Goal: Information Seeking & Learning: Find specific page/section

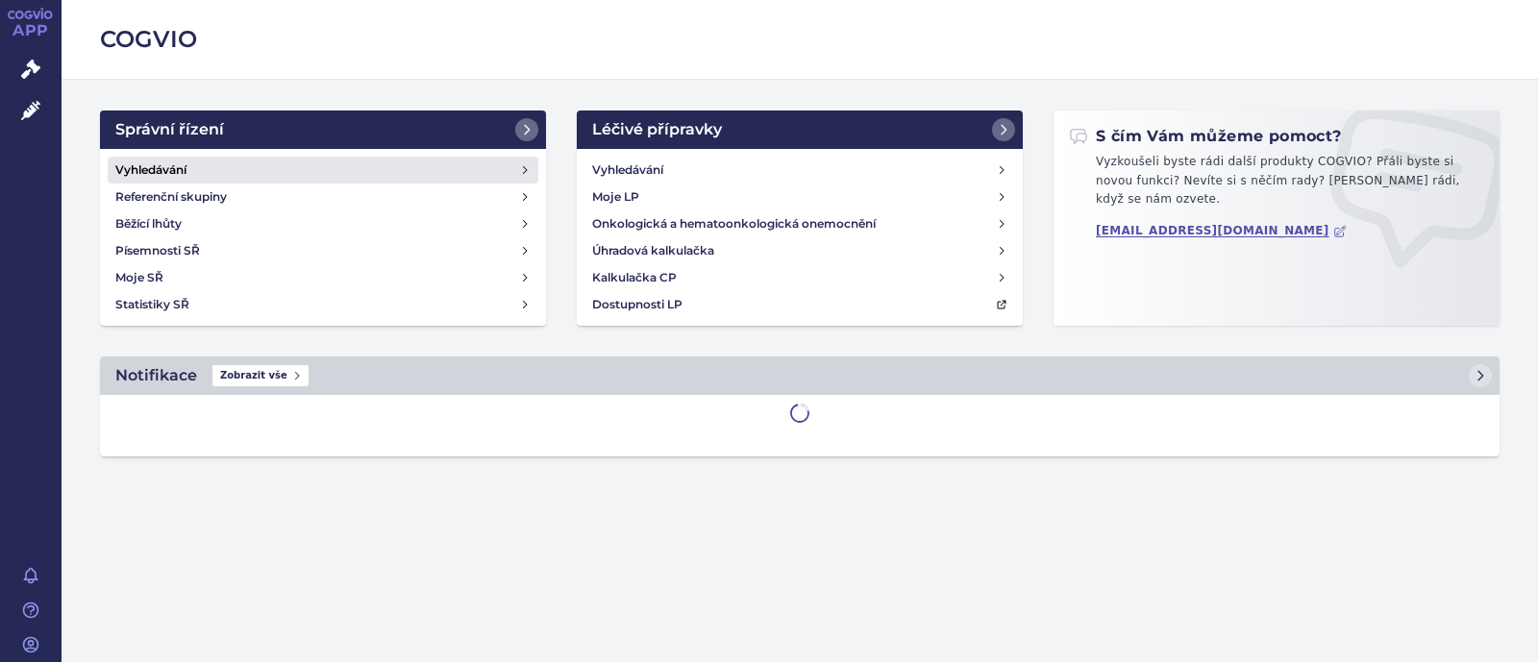
click at [266, 175] on link "Vyhledávání" at bounding box center [323, 170] width 431 height 27
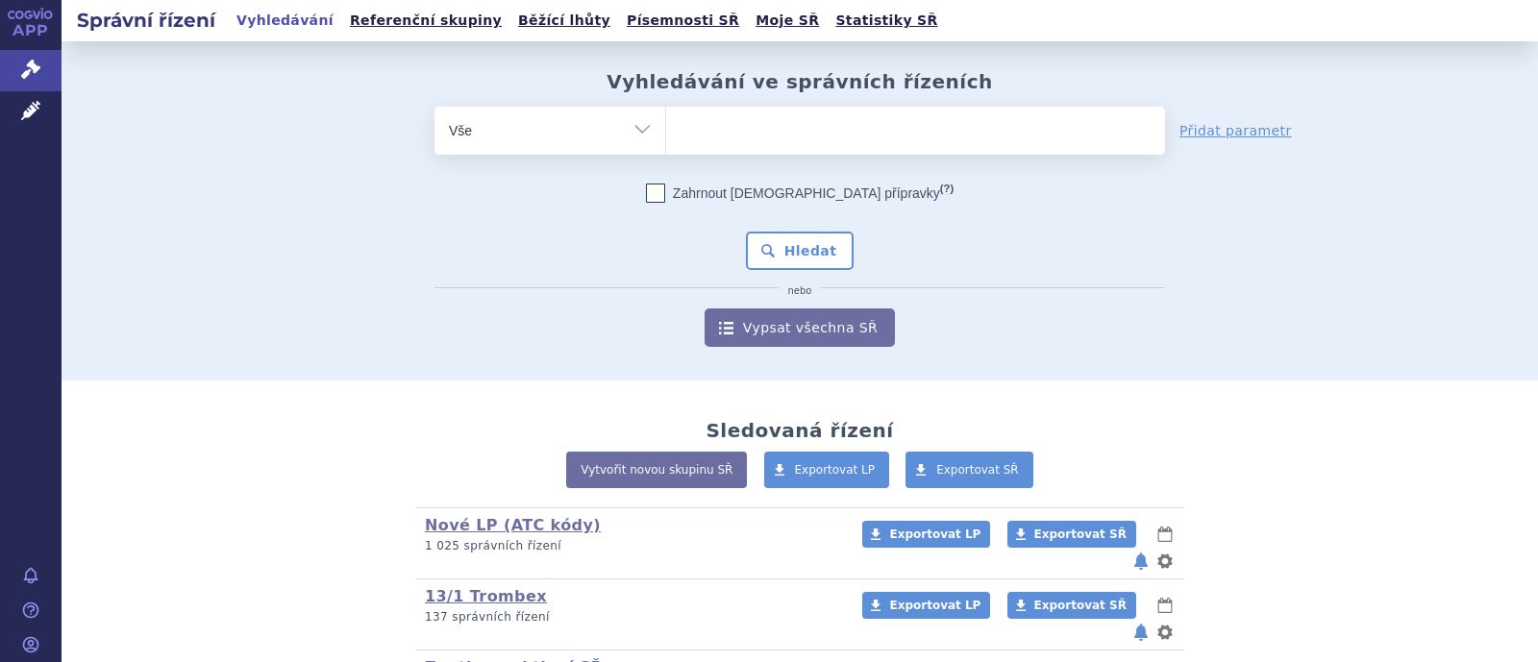
click at [759, 117] on ul at bounding box center [915, 127] width 499 height 40
click at [666, 117] on select at bounding box center [665, 130] width 1 height 48
click at [625, 137] on select "Vše Spisová značka Typ SŘ Přípravek/SUKL kód Účastník/Držitel" at bounding box center [549, 128] width 231 height 43
select select "filter-atc-group"
click at [434, 107] on select "Vše Spisová značka Typ SŘ Přípravek/SUKL kód Účastník/Držitel" at bounding box center [549, 128] width 231 height 43
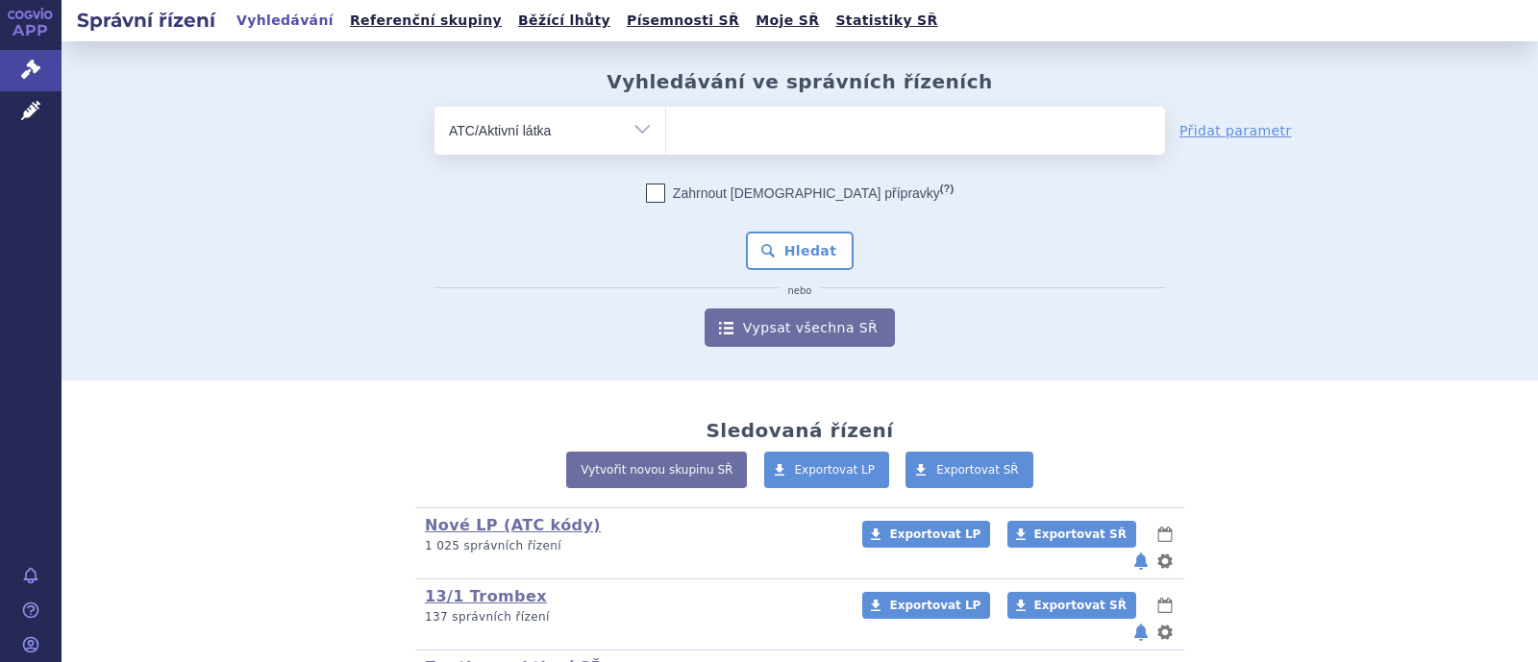
click at [744, 128] on ul at bounding box center [915, 127] width 499 height 40
click at [666, 128] on select at bounding box center [665, 130] width 1 height 48
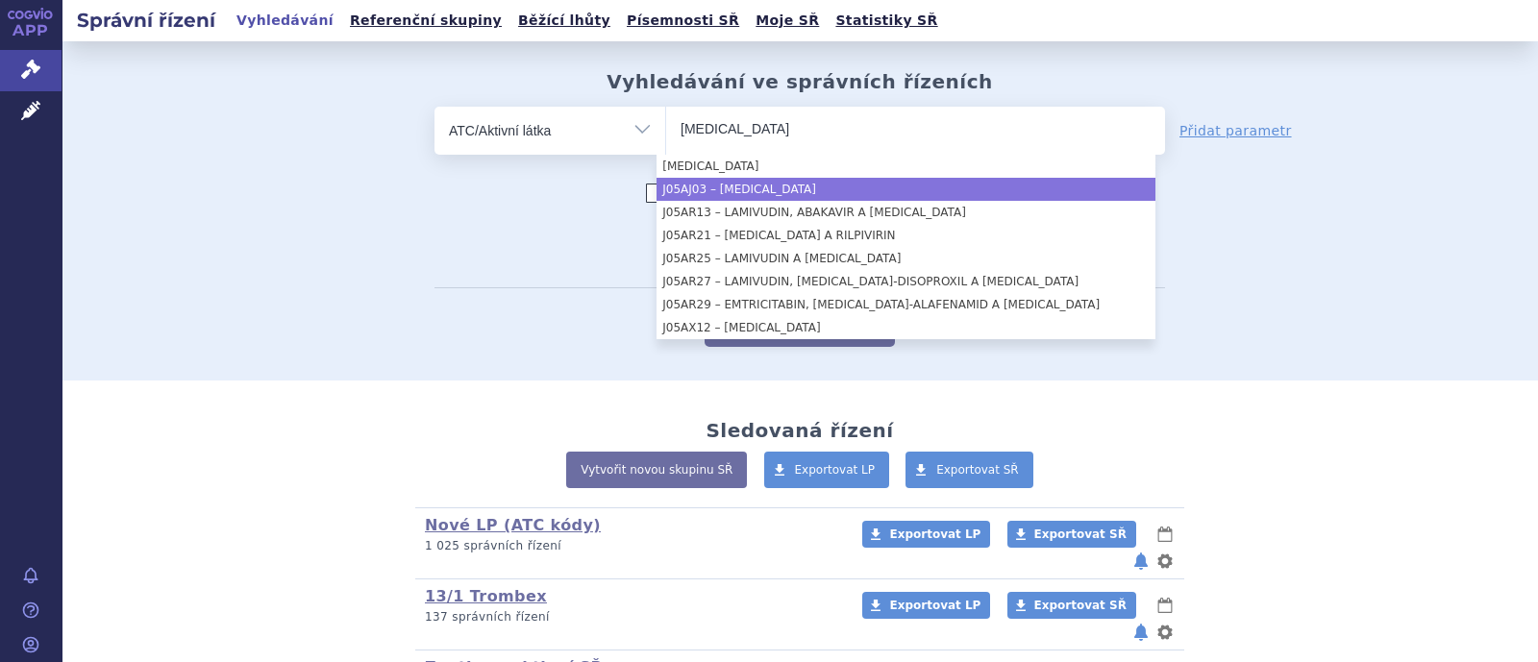
type input "dolutegravir"
select select "J05AJ03"
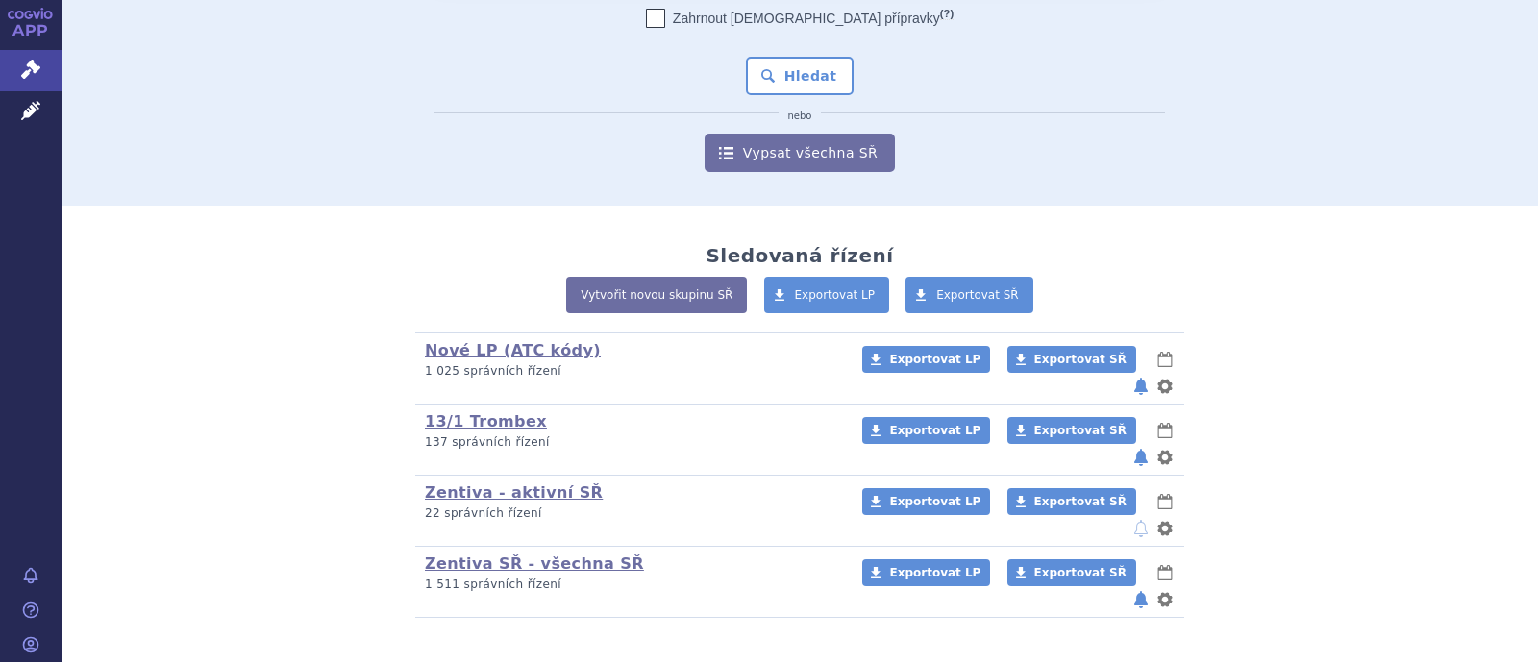
scroll to position [178, 0]
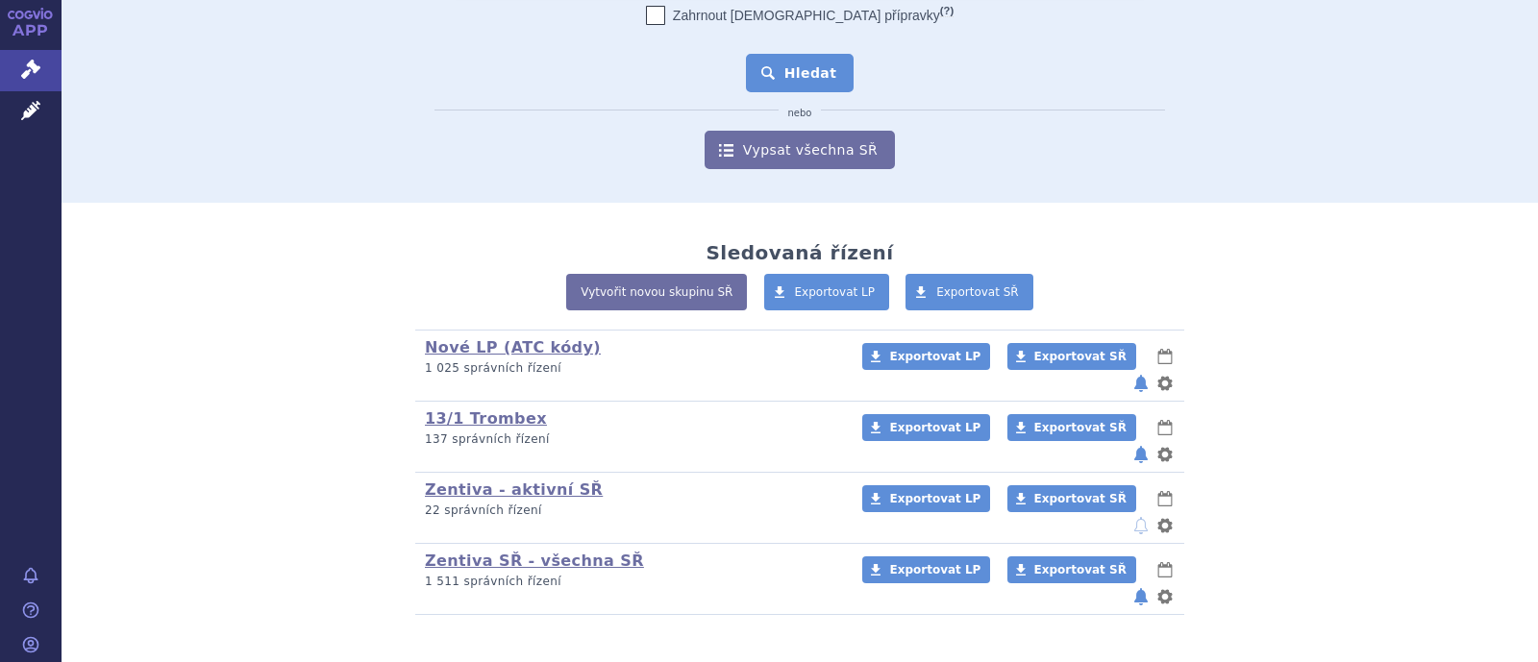
click at [819, 72] on button "Hledat" at bounding box center [800, 73] width 109 height 38
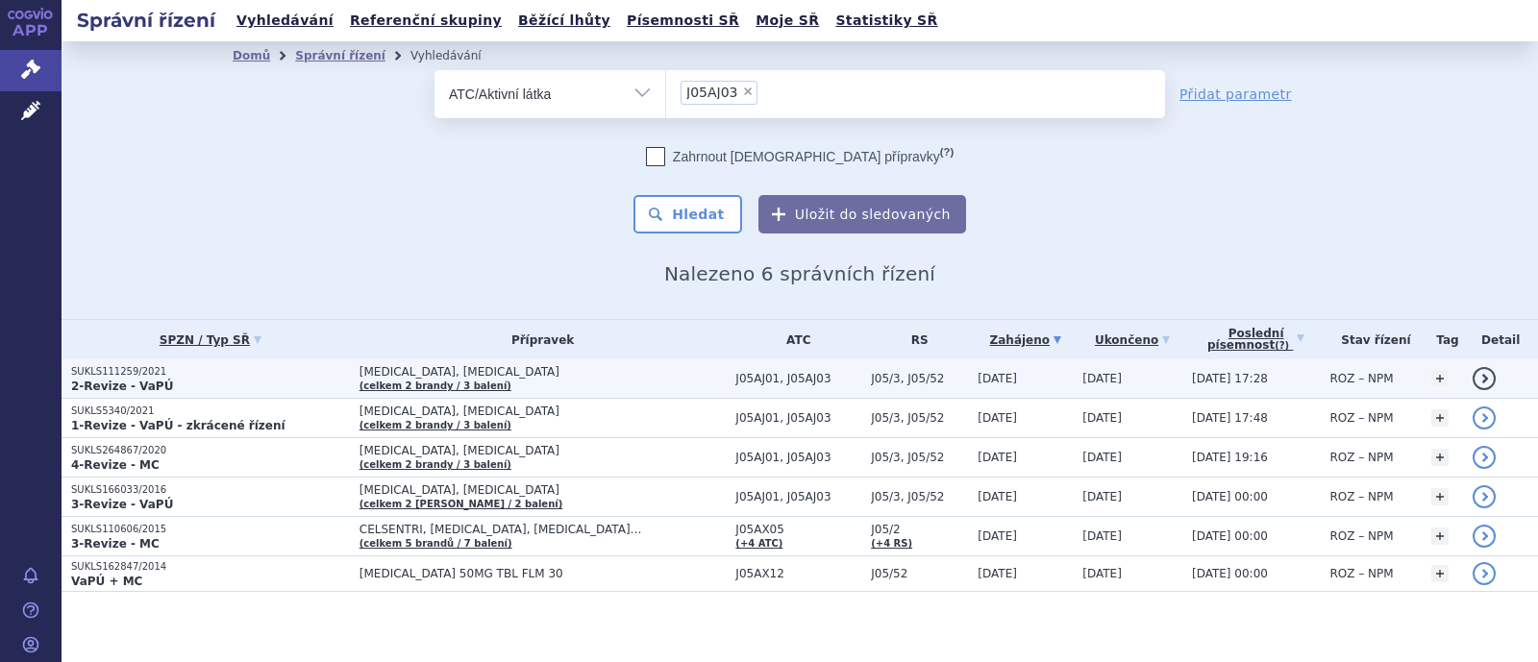
click at [442, 373] on span "[MEDICAL_DATA], [MEDICAL_DATA]" at bounding box center [542, 371] width 367 height 13
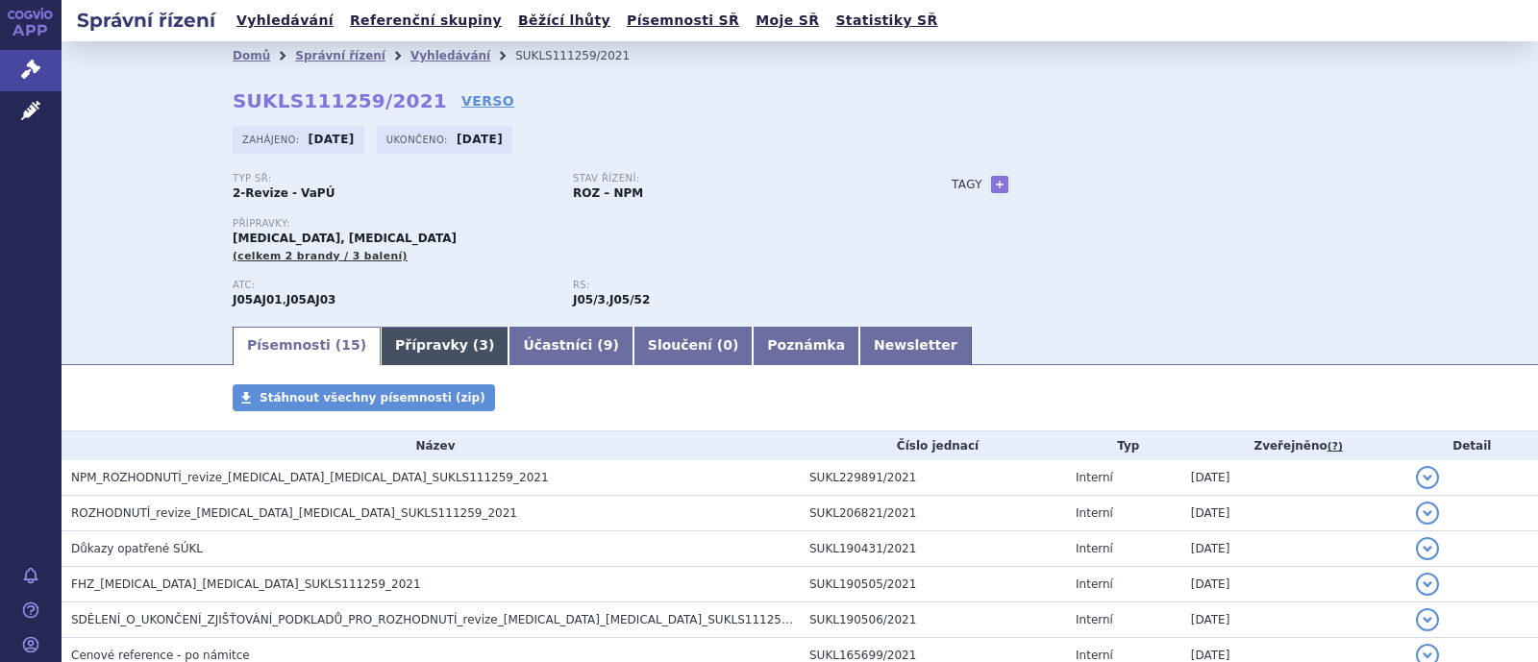
click at [400, 331] on link "Přípravky ( 3 )" at bounding box center [445, 346] width 128 height 38
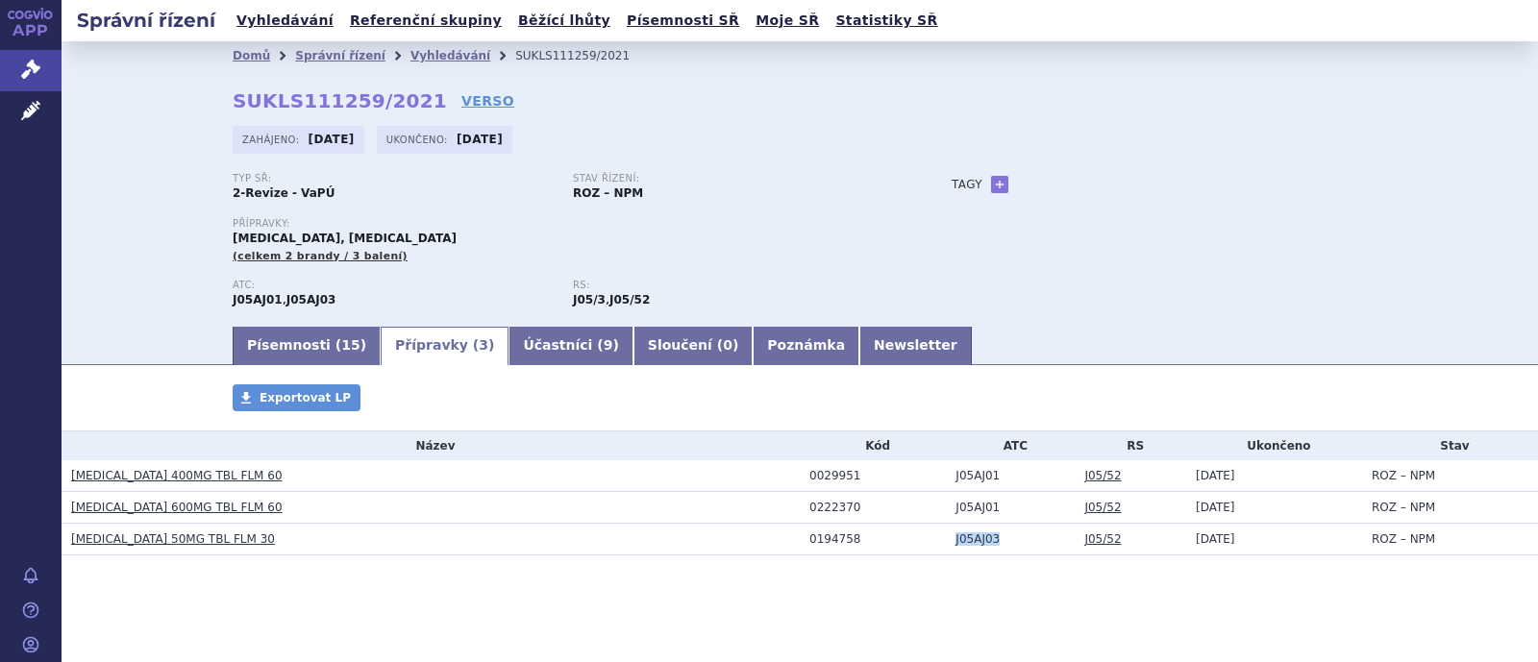
drag, startPoint x: 991, startPoint y: 537, endPoint x: 936, endPoint y: 544, distance: 55.2
click at [946, 544] on td "J05AJ03" at bounding box center [1010, 540] width 129 height 32
copy td "J05AJ03"
click at [1001, 545] on td "J05AJ03" at bounding box center [1010, 540] width 129 height 32
drag, startPoint x: 976, startPoint y: 540, endPoint x: 933, endPoint y: 541, distance: 42.3
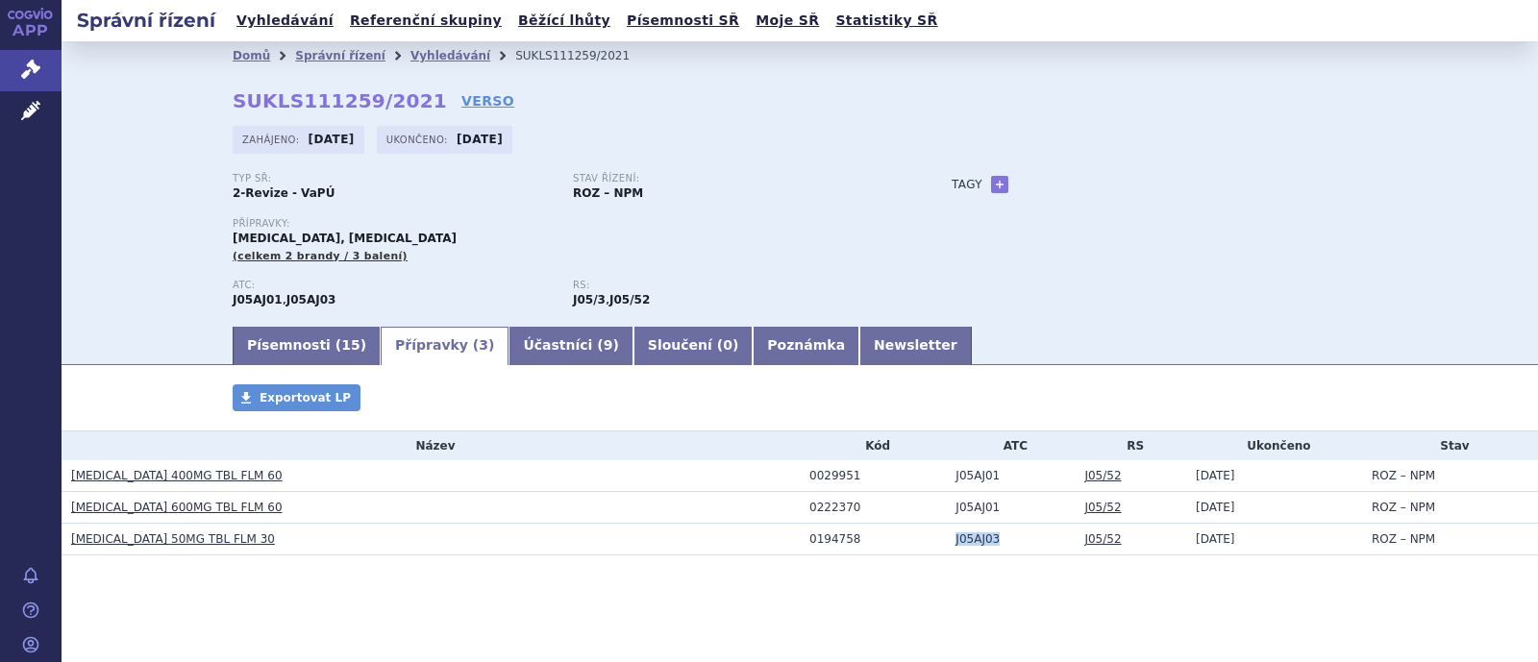
click at [946, 541] on td "J05AJ03" at bounding box center [1010, 540] width 129 height 32
copy td "J05AJ03"
click at [312, 50] on link "Správní řízení" at bounding box center [340, 55] width 90 height 13
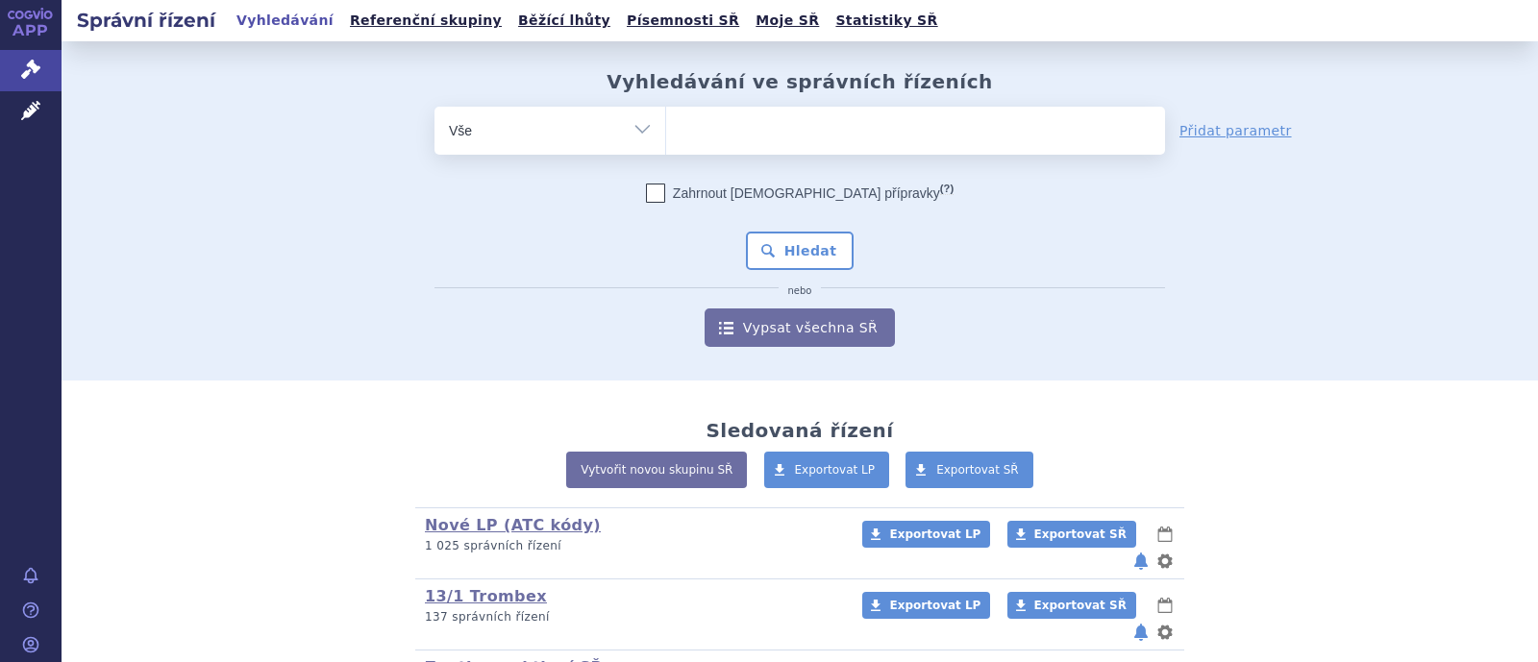
click at [560, 150] on div "odstranit Vše Spisová značka Typ SŘ Přípravek/SUKL kód" at bounding box center [799, 131] width 730 height 48
click at [566, 138] on select "Vše Spisová značka Typ SŘ Přípravek/SUKL kód Účastník/Držitel" at bounding box center [549, 128] width 231 height 43
click at [596, 133] on select "Vše Spisová značka Typ SŘ Přípravek/SUKL kód Účastník/Držitel" at bounding box center [549, 128] width 231 height 43
click at [620, 130] on select "Vše Spisová značka Typ SŘ Přípravek/SUKL kód Účastník/Držitel" at bounding box center [549, 128] width 231 height 43
select select "filter-atc-group"
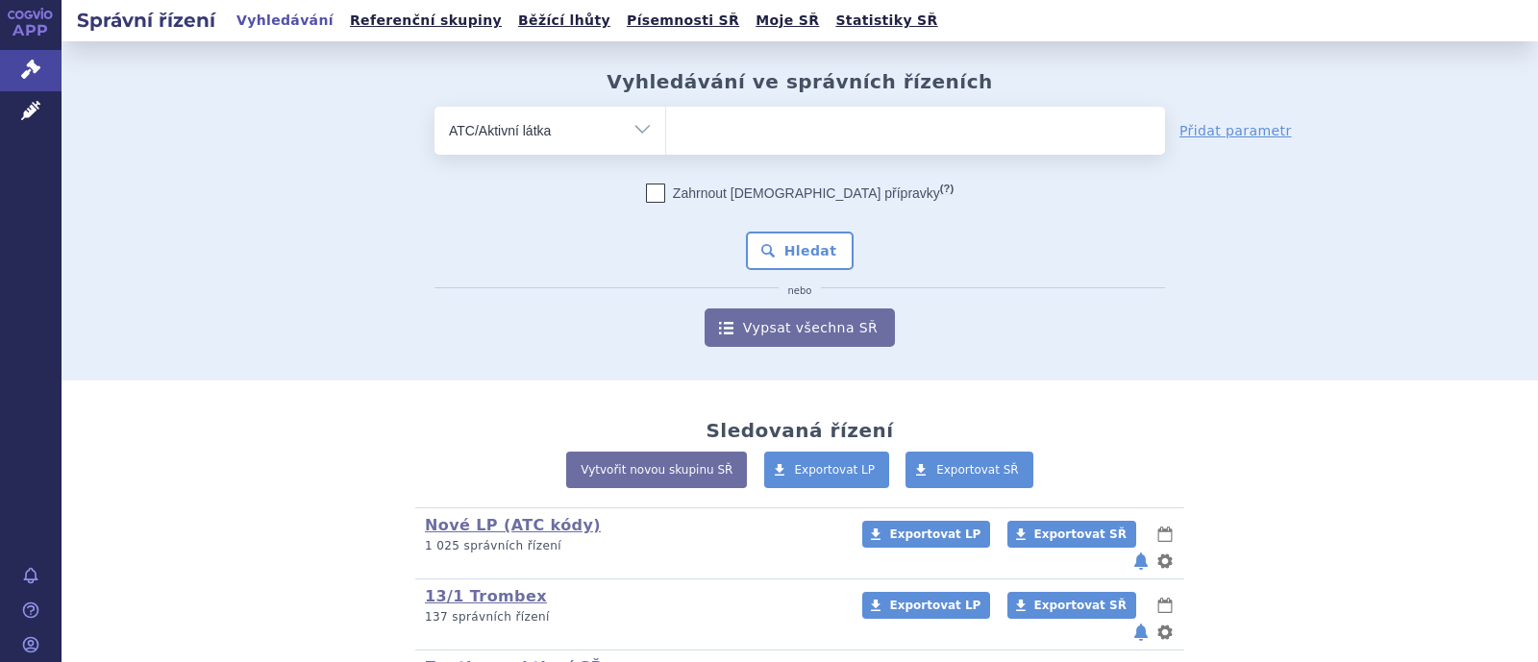
click at [434, 107] on select "Vše Spisová značka Typ SŘ Přípravek/SUKL kód Účastník/Držitel" at bounding box center [549, 128] width 231 height 43
click at [751, 131] on ul at bounding box center [915, 127] width 499 height 40
click at [666, 131] on select at bounding box center [665, 130] width 1 height 48
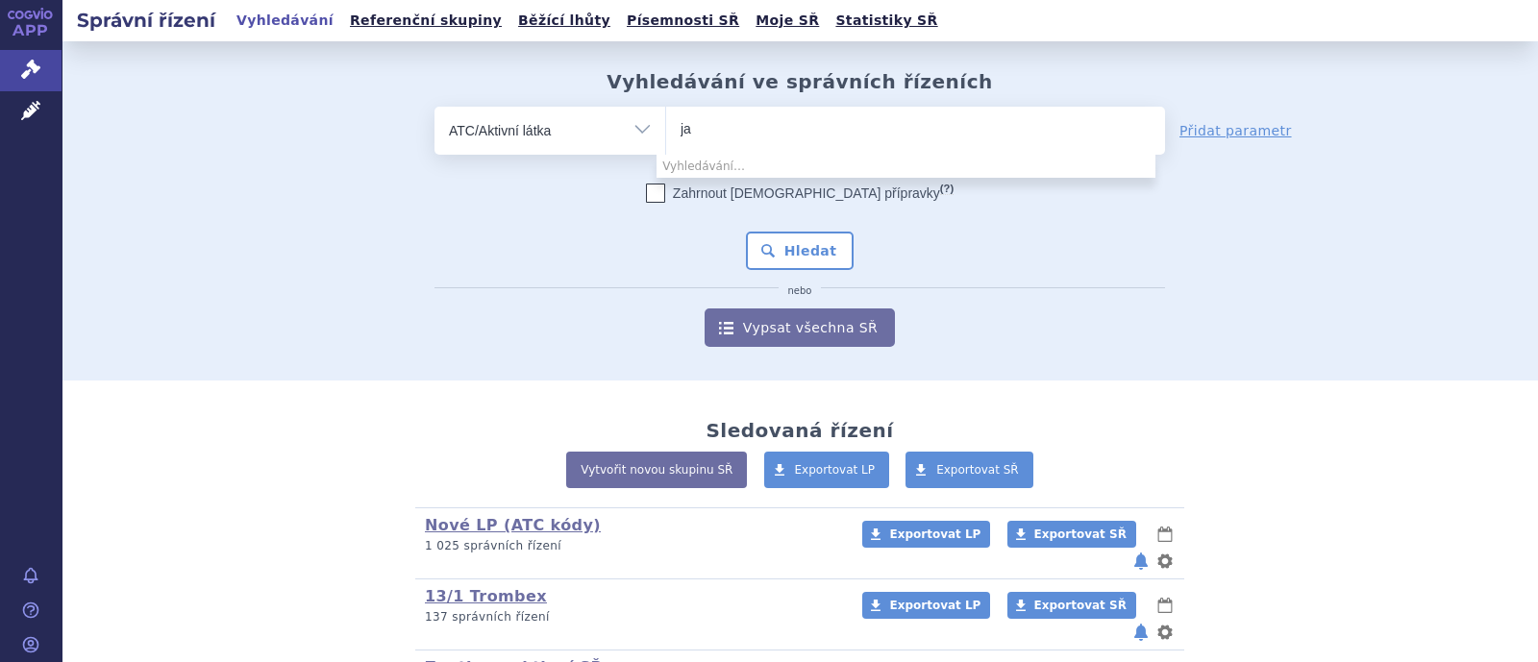
type input "j"
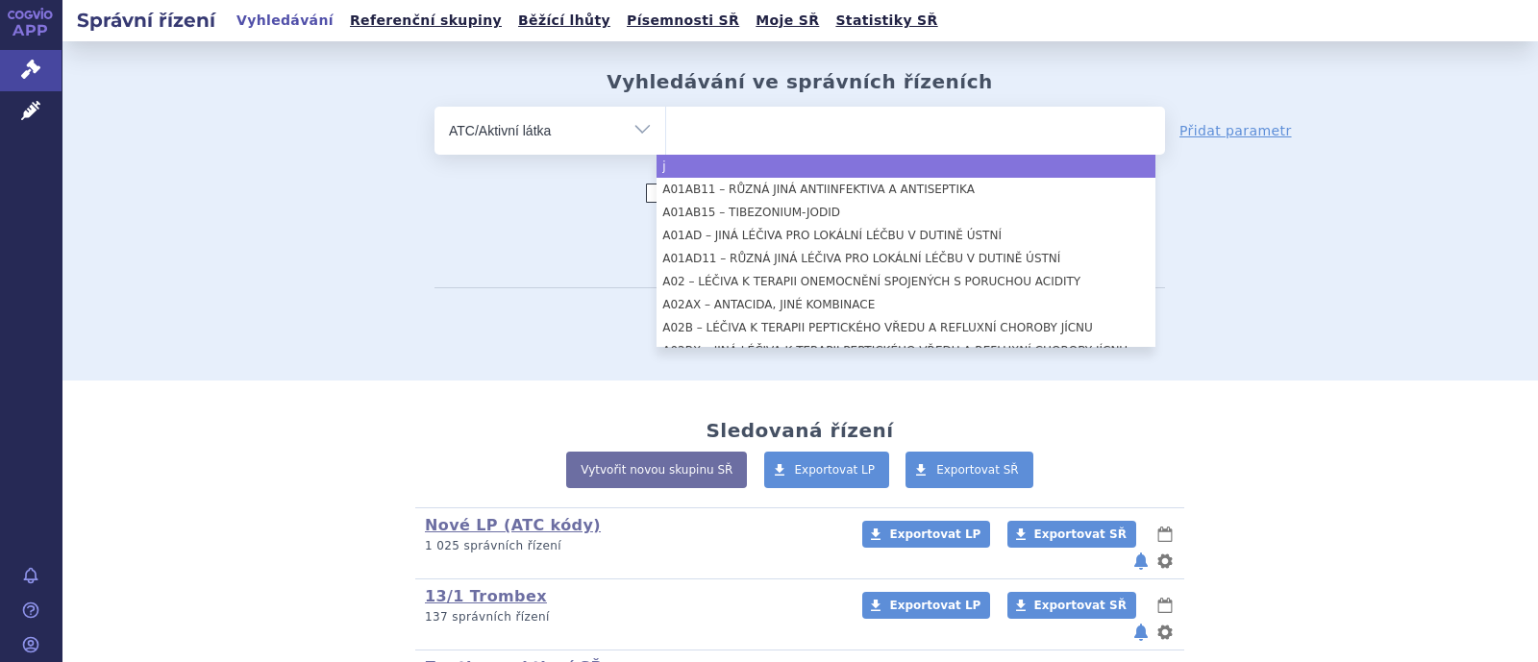
drag, startPoint x: 626, startPoint y: 133, endPoint x: 620, endPoint y: 148, distance: 16.4
click at [626, 133] on select "Vše Spisová značka Typ SŘ Přípravek/SUKL kód Účastník/Držitel" at bounding box center [549, 128] width 231 height 43
select select "j"
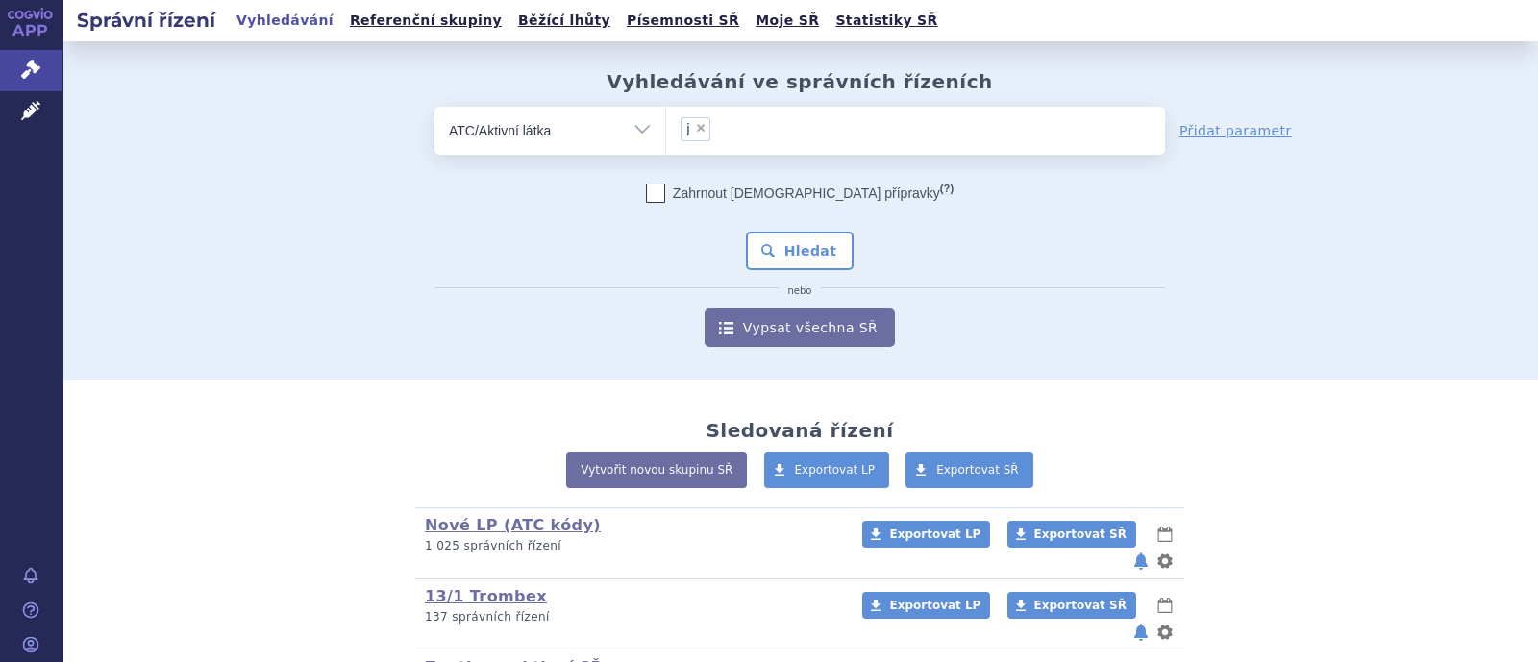
click at [630, 122] on select "Vše Spisová značka Typ SŘ Přípravek/SUKL kód Účastník/Držitel" at bounding box center [549, 128] width 231 height 43
select select "filter-product"
click at [434, 107] on select "Vše Spisová značka Typ SŘ Přípravek/SUKL kód Účastník/Držitel" at bounding box center [549, 128] width 231 height 43
click at [738, 136] on ul at bounding box center [915, 127] width 499 height 40
click at [666, 136] on select at bounding box center [665, 130] width 1 height 48
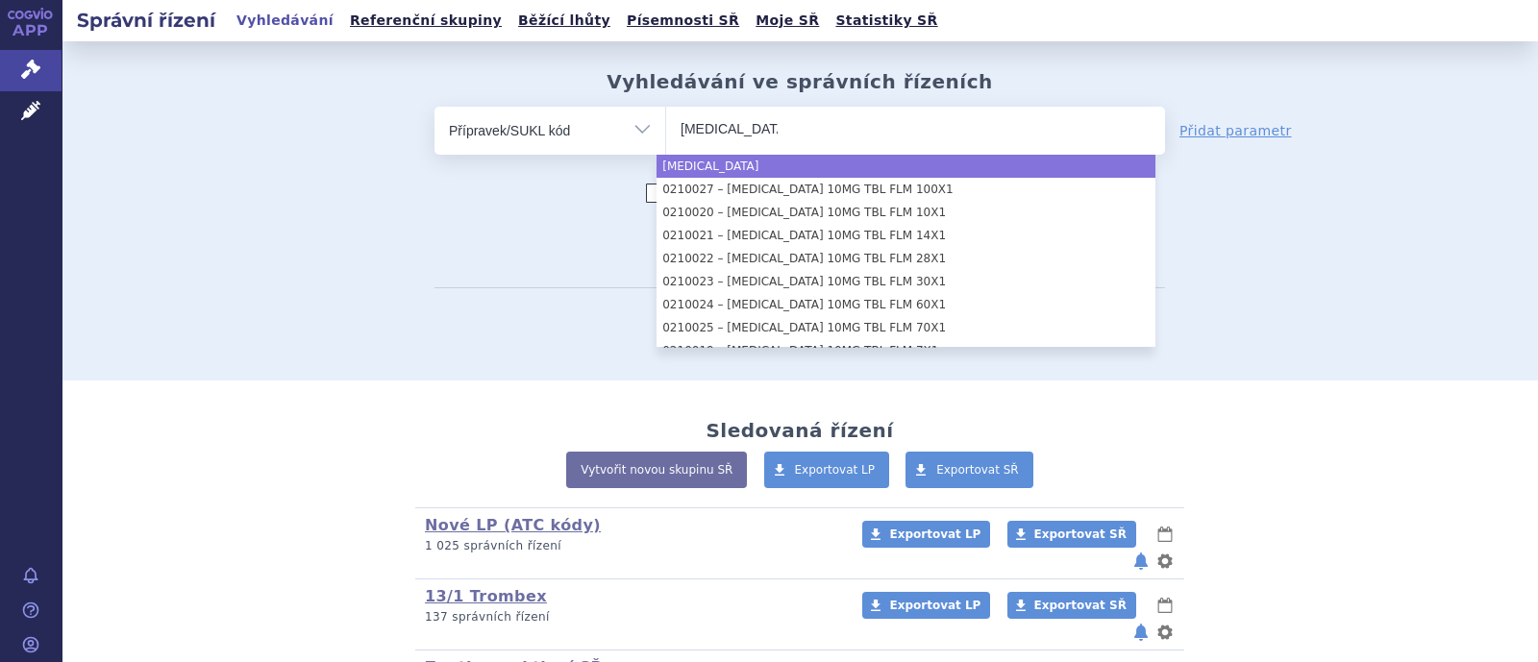
type input "jardiance"
select select "jardiance"
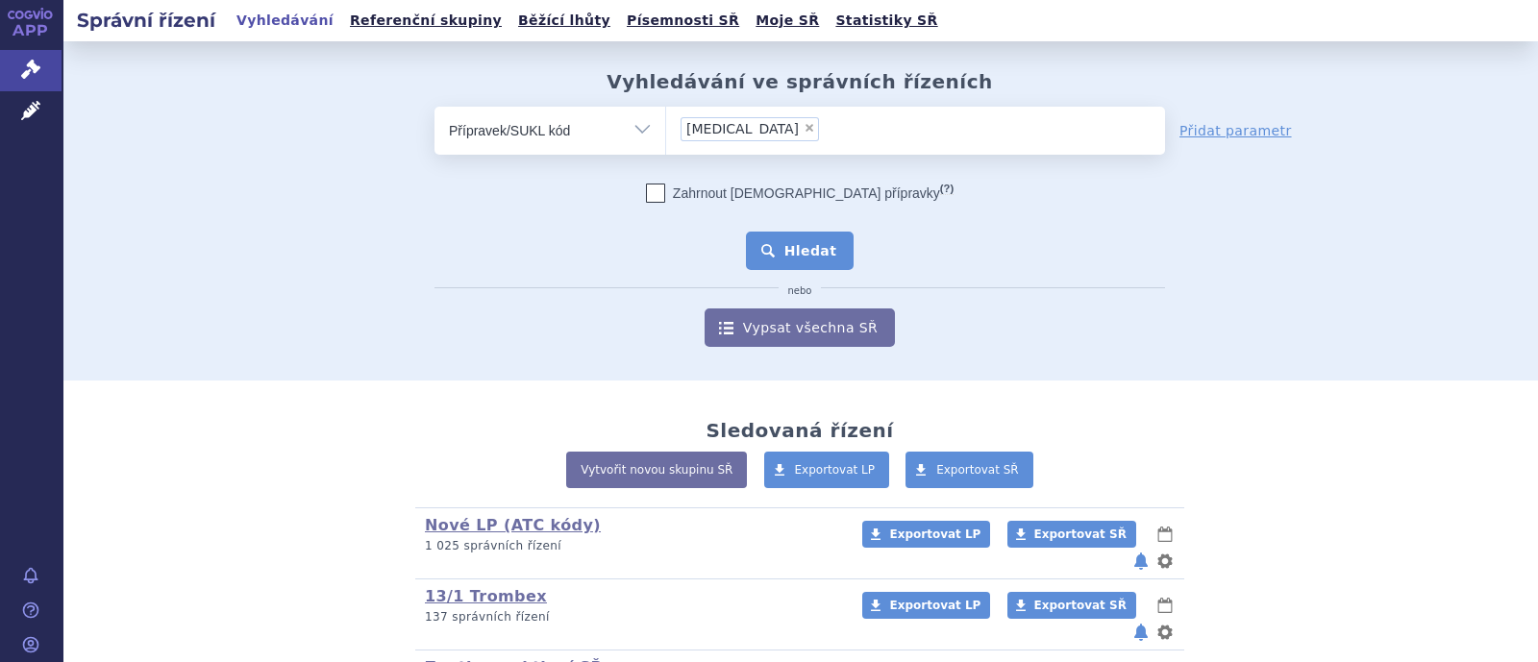
click at [793, 242] on button "Hledat" at bounding box center [800, 251] width 109 height 38
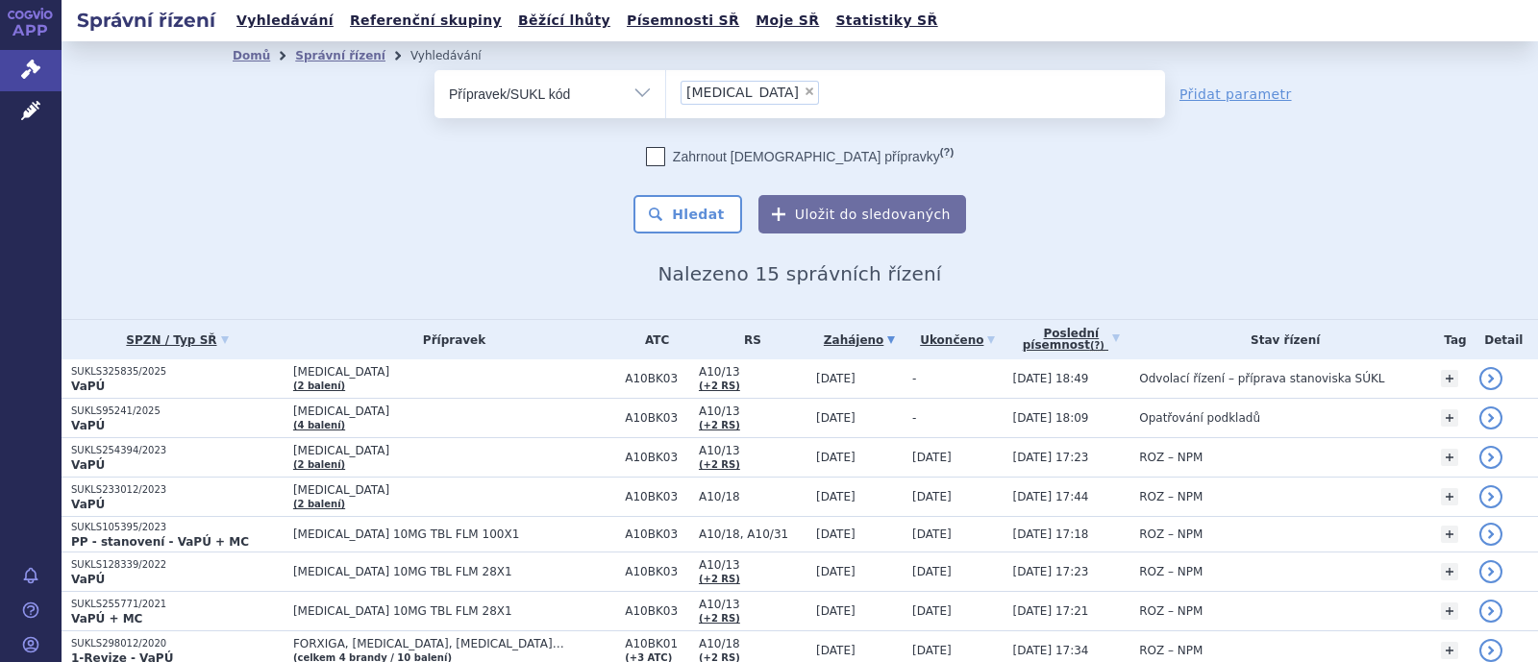
click at [803, 89] on span "×" at bounding box center [809, 92] width 12 height 12
click at [666, 89] on select "jardiance" at bounding box center [665, 93] width 1 height 48
select select
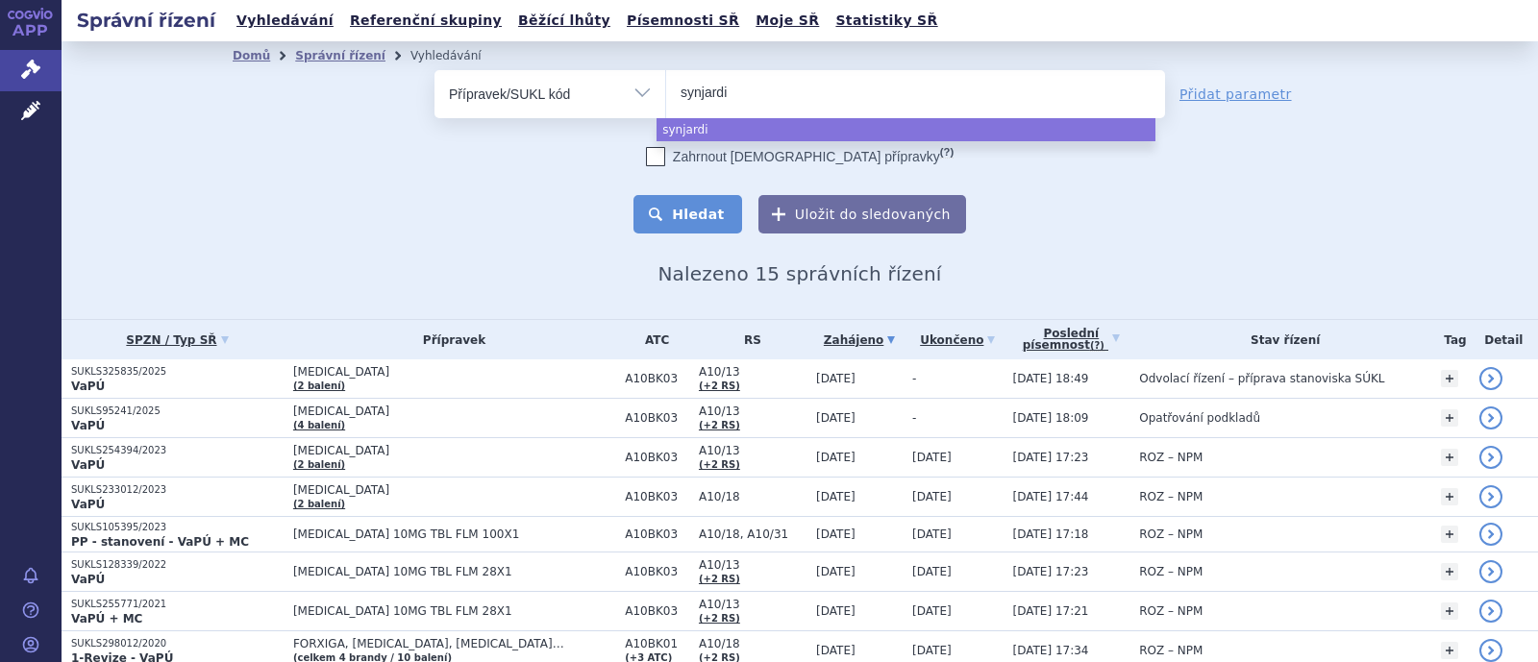
type input "synjardi"
click at [707, 205] on button "Hledat" at bounding box center [687, 214] width 109 height 38
select select "synjardi"
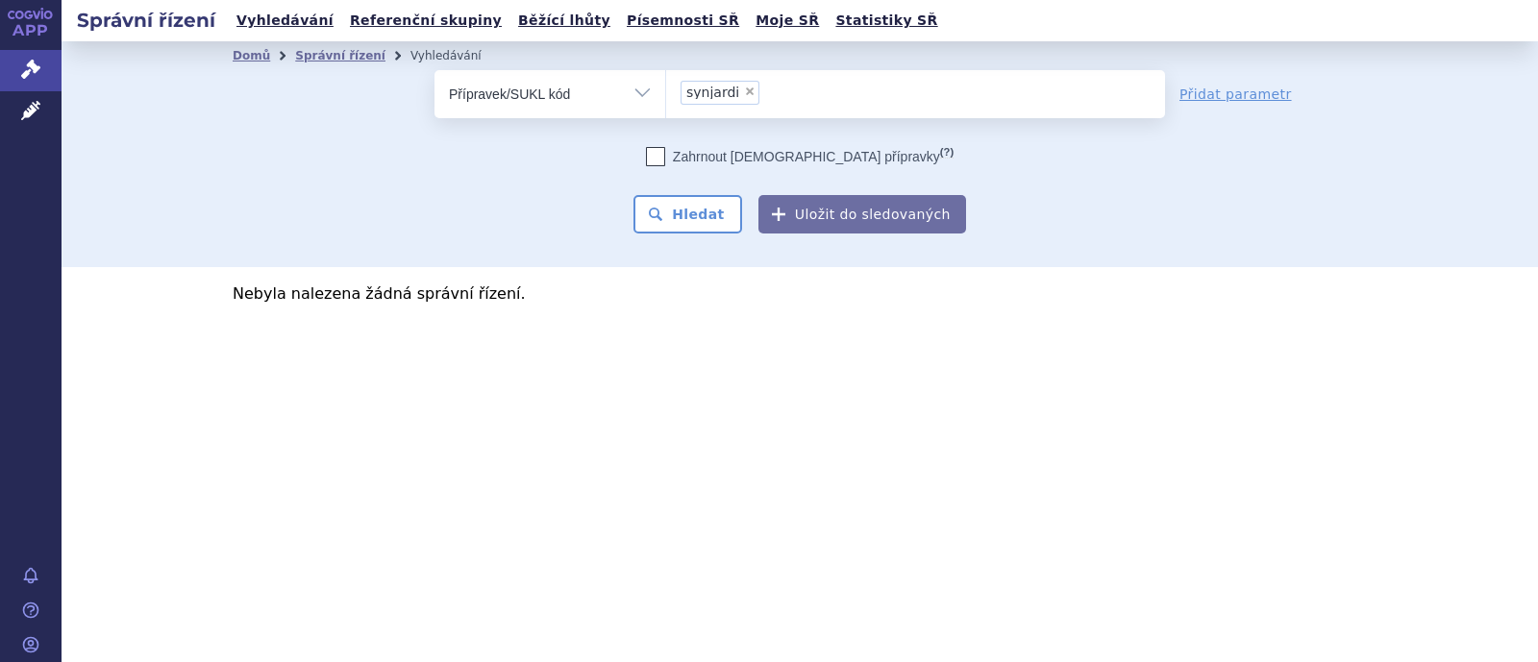
click at [744, 93] on span "×" at bounding box center [750, 92] width 12 height 12
click at [666, 93] on select "synjardi" at bounding box center [665, 93] width 1 height 48
select select
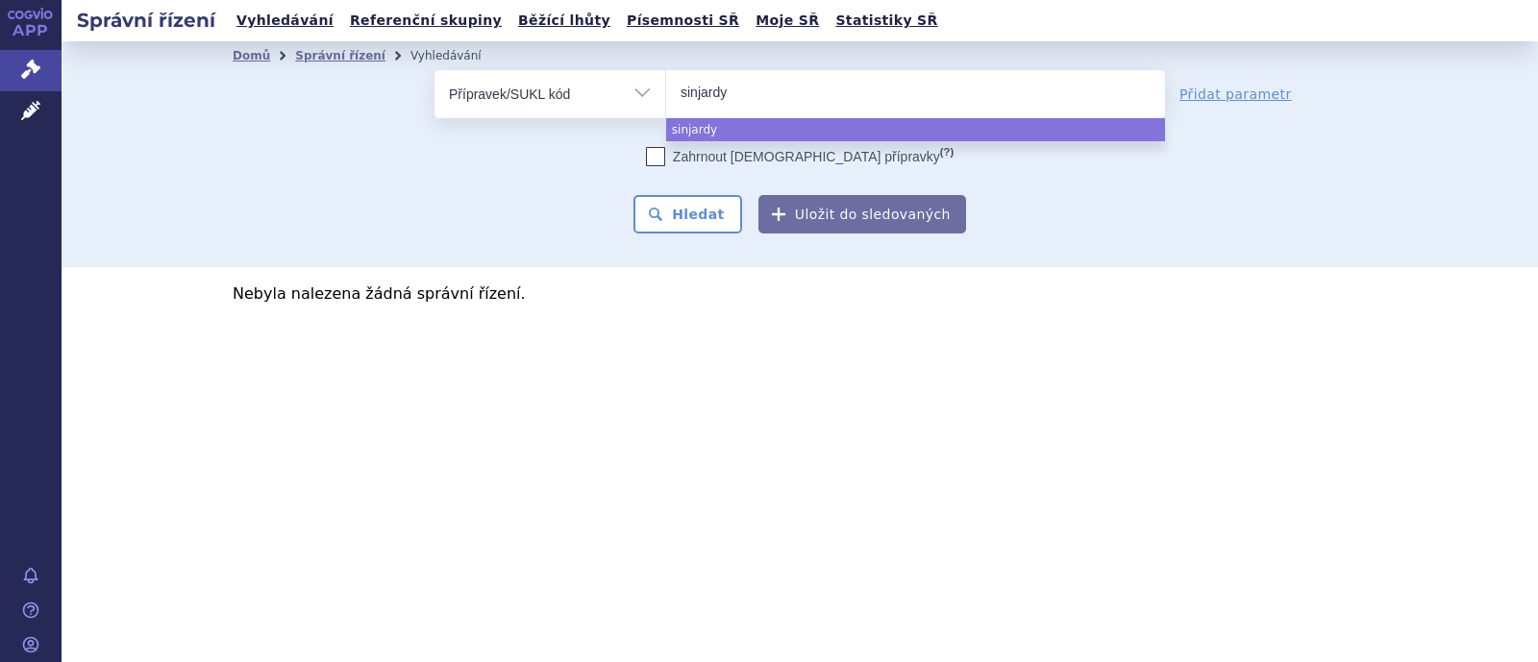
drag, startPoint x: 751, startPoint y: 86, endPoint x: 626, endPoint y: 92, distance: 125.1
click at [626, 92] on div "odstranit Vše Spisová značka Typ SŘ Přípravek/SUKL kód" at bounding box center [799, 94] width 730 height 48
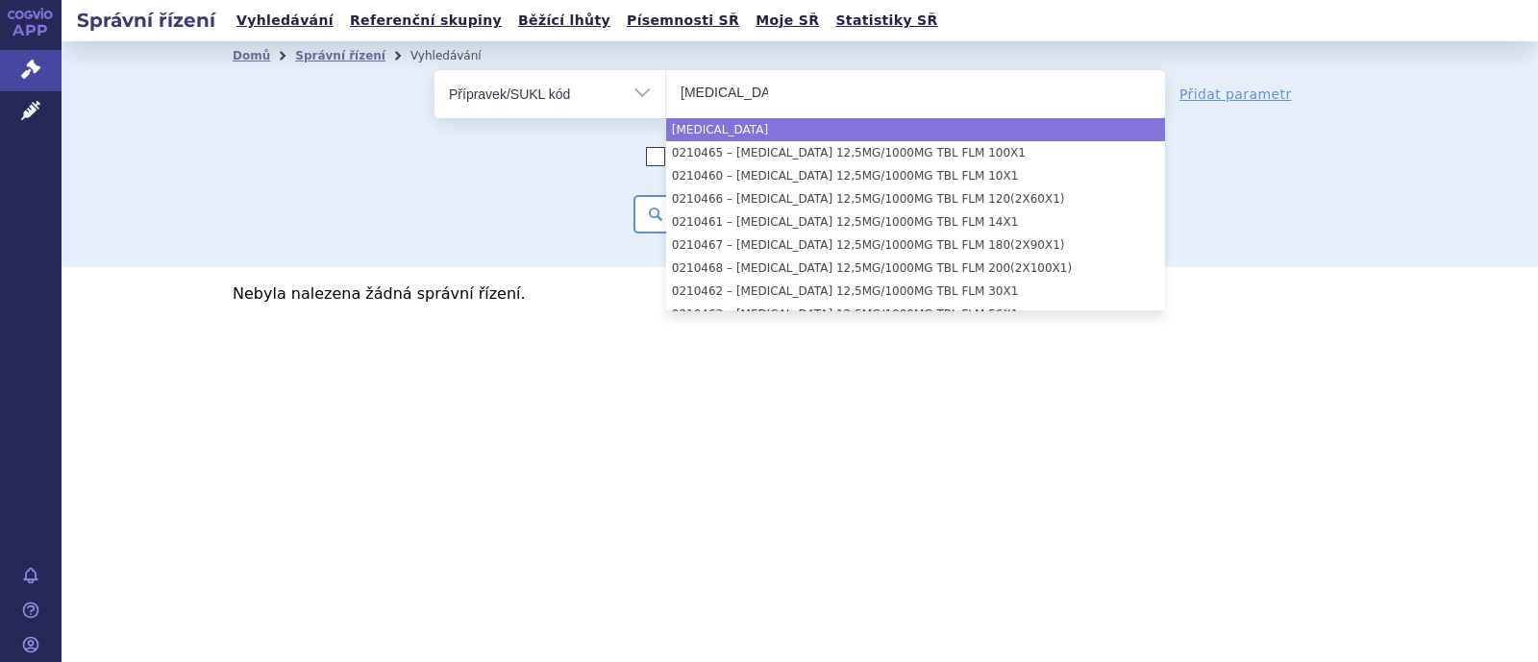
type input "[MEDICAL_DATA]"
select select "[MEDICAL_DATA]"
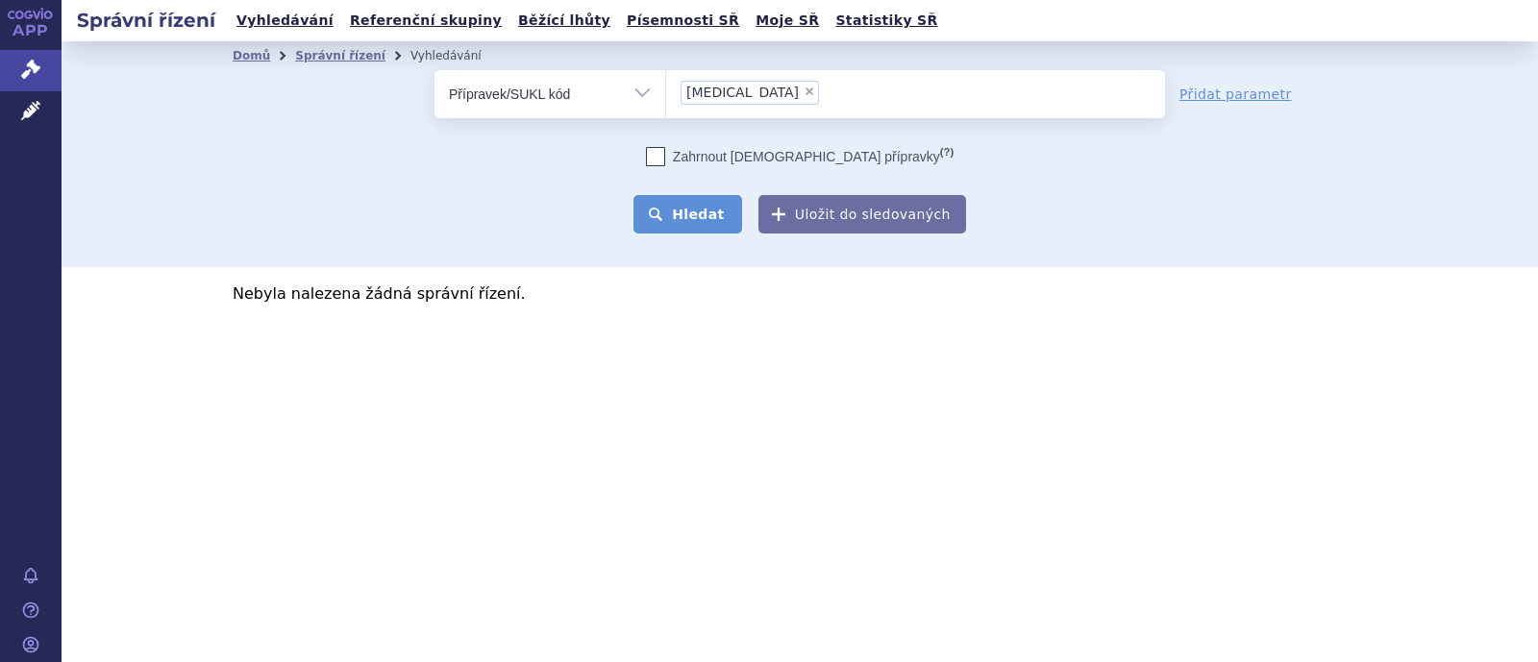
click at [709, 219] on button "Hledat" at bounding box center [687, 214] width 109 height 38
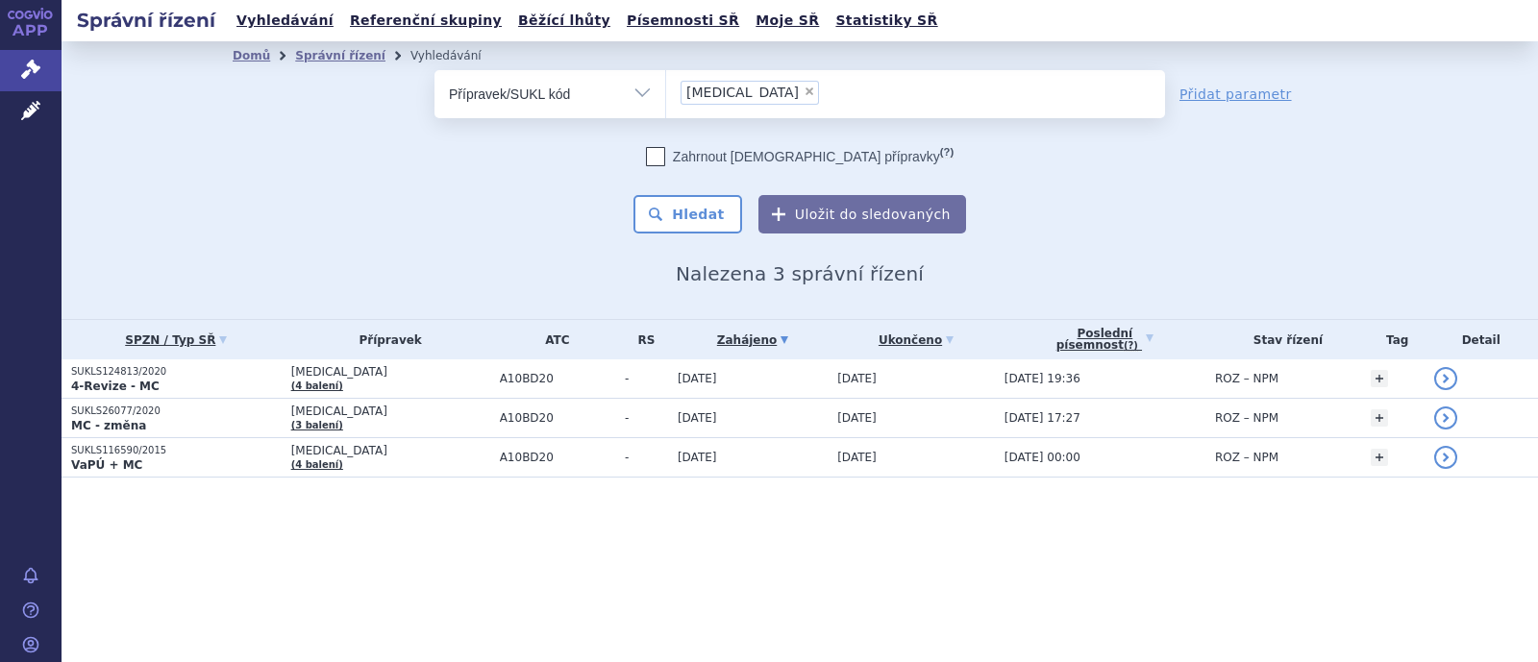
click at [803, 96] on span "×" at bounding box center [809, 92] width 12 height 12
click at [666, 96] on select "[MEDICAL_DATA]" at bounding box center [665, 93] width 1 height 48
select select
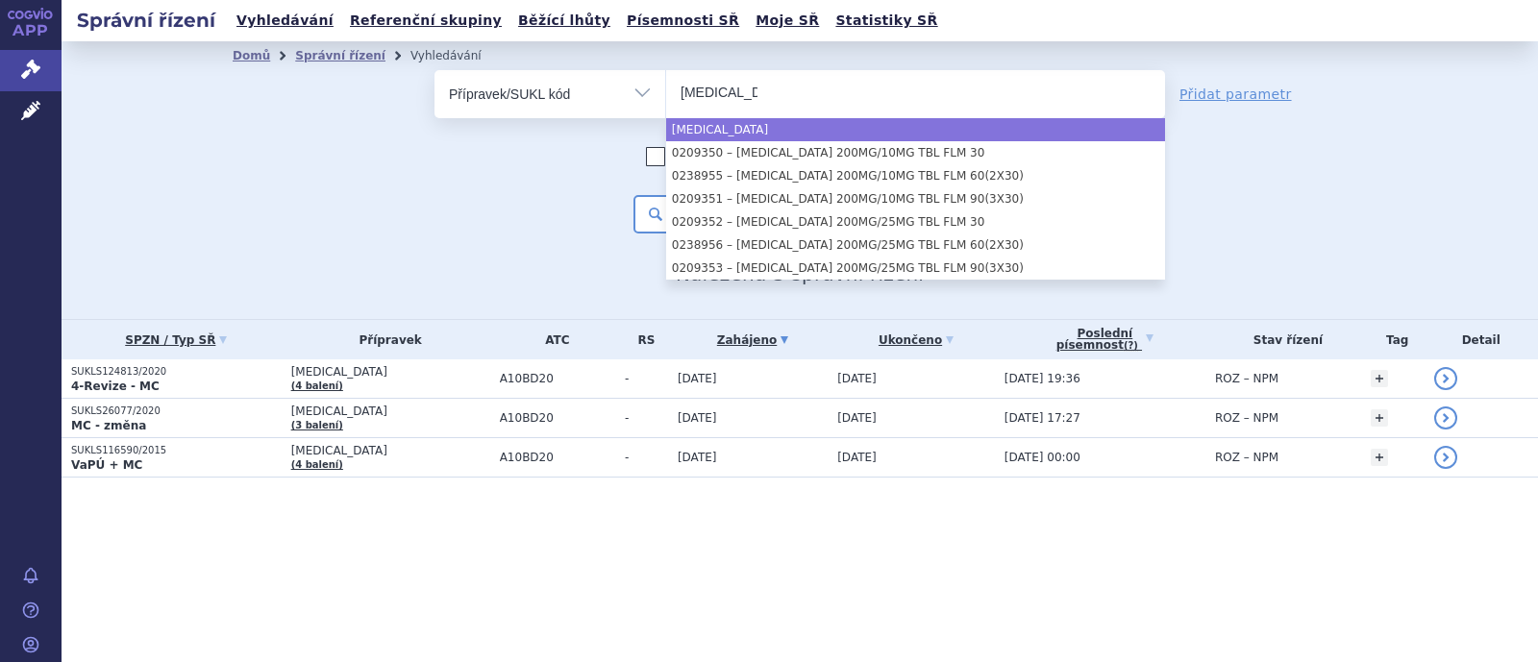
type input "[MEDICAL_DATA]"
select select "[MEDICAL_DATA]"
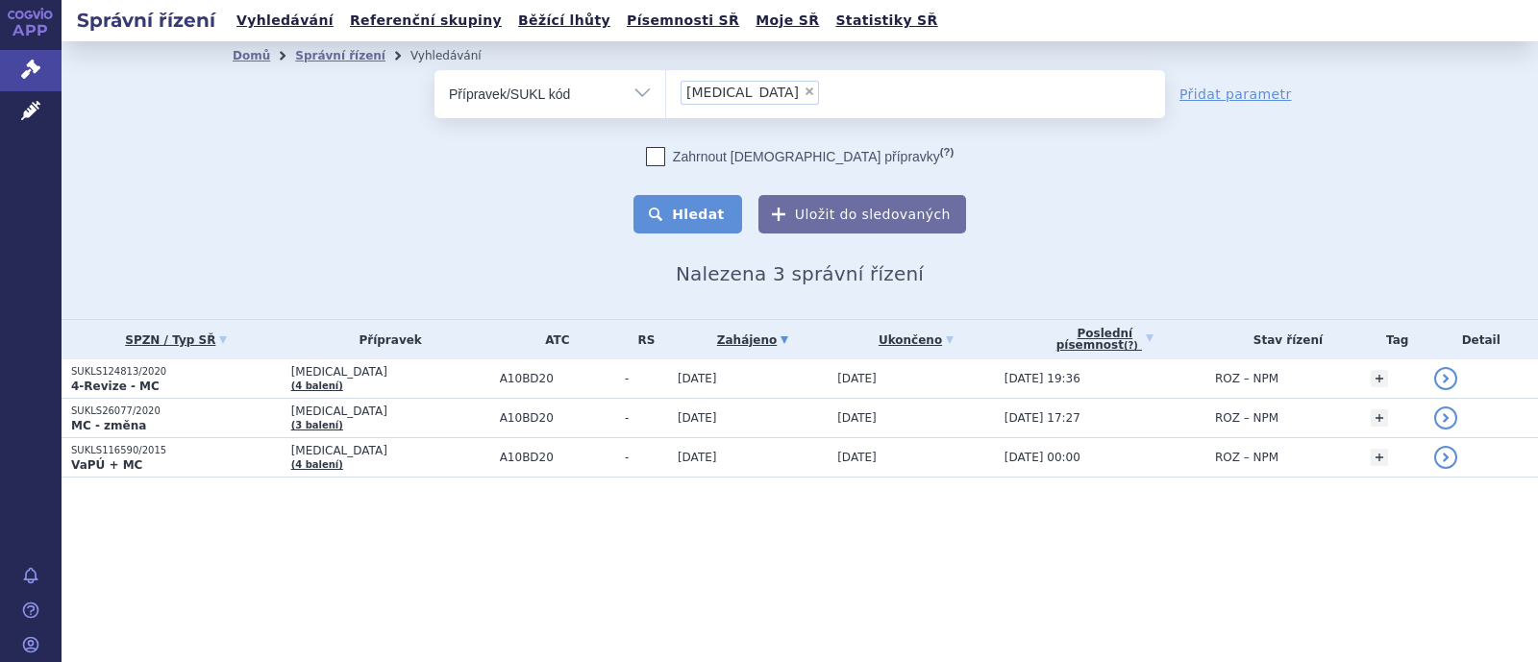
click at [708, 204] on button "Hledat" at bounding box center [687, 214] width 109 height 38
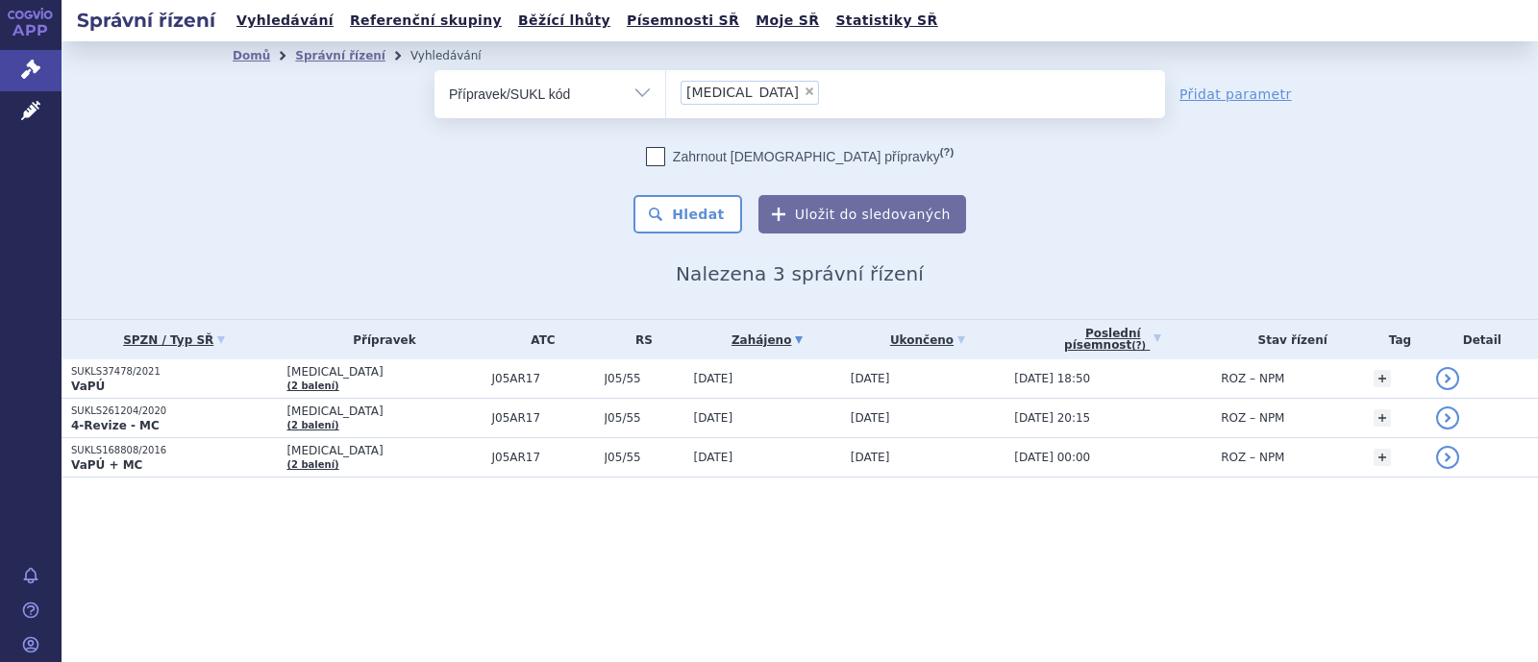
click at [803, 88] on span "×" at bounding box center [809, 92] width 12 height 12
click at [666, 88] on select "descovy" at bounding box center [665, 93] width 1 height 48
select select
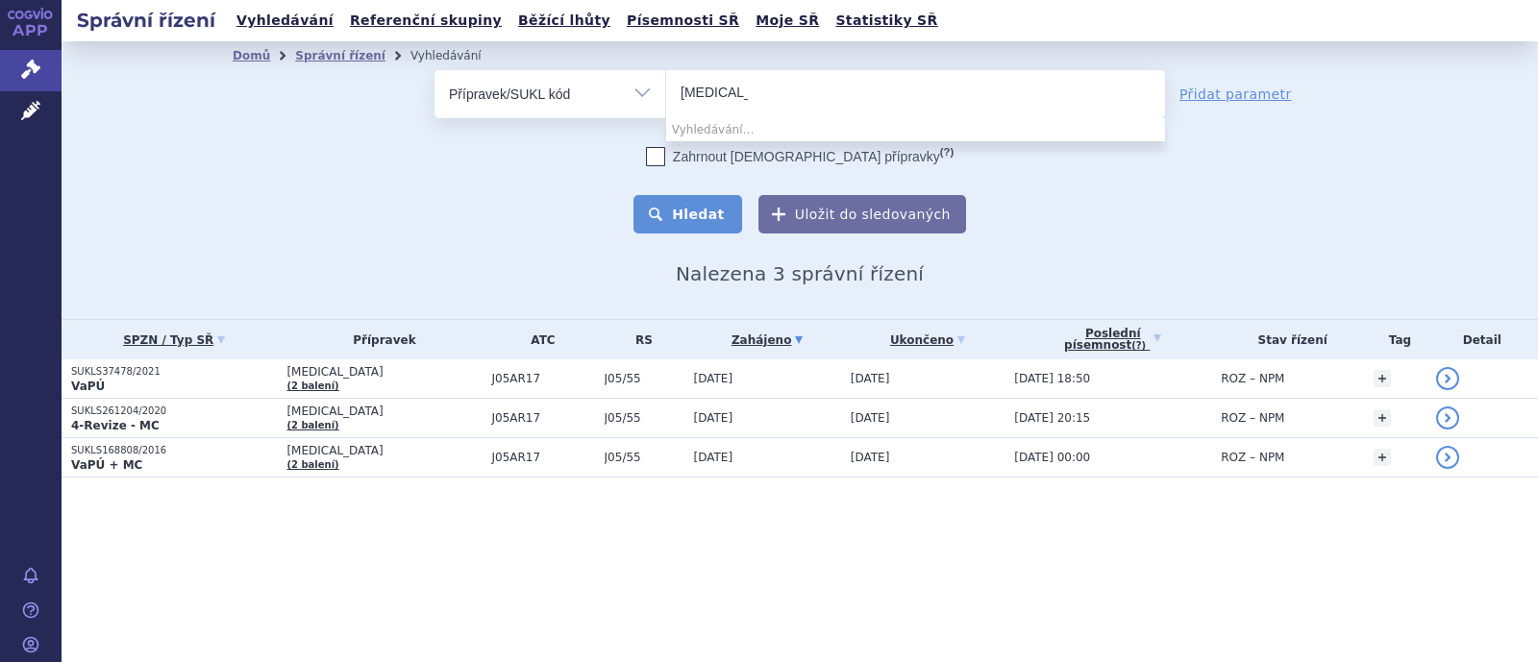
type input "[MEDICAL_DATA]"
click at [698, 208] on button "Hledat" at bounding box center [687, 214] width 109 height 38
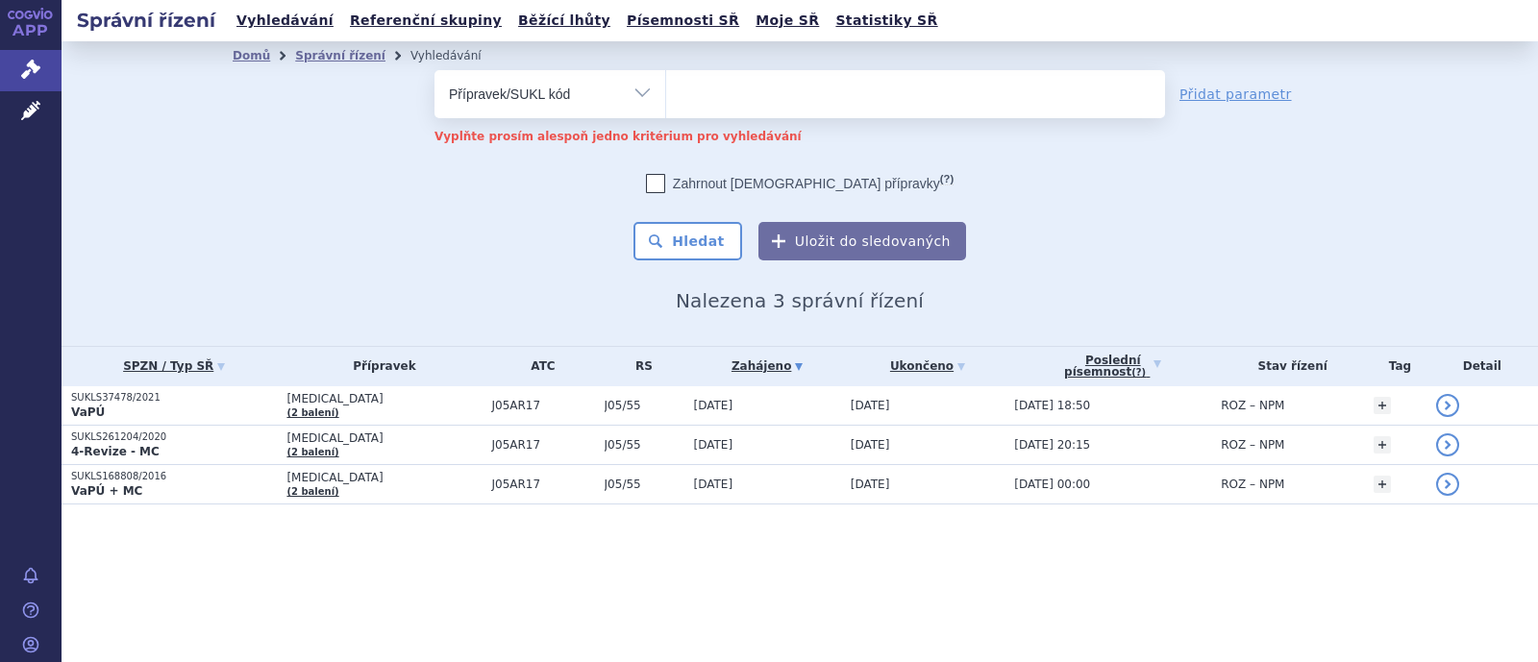
click at [722, 104] on li at bounding box center [715, 92] width 71 height 28
click at [666, 104] on select at bounding box center [665, 93] width 1 height 48
click at [713, 98] on input "search" at bounding box center [715, 92] width 71 height 24
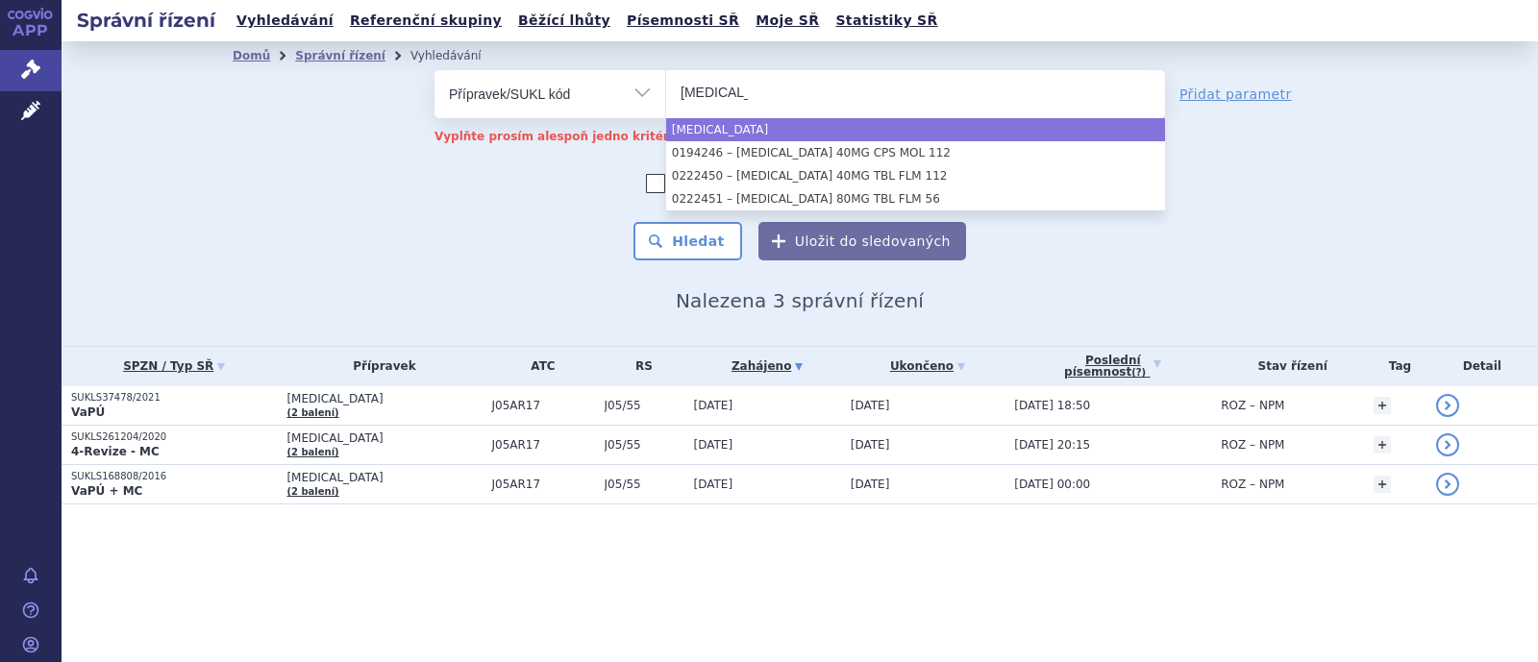
type input "[MEDICAL_DATA]"
select select "[MEDICAL_DATA]"
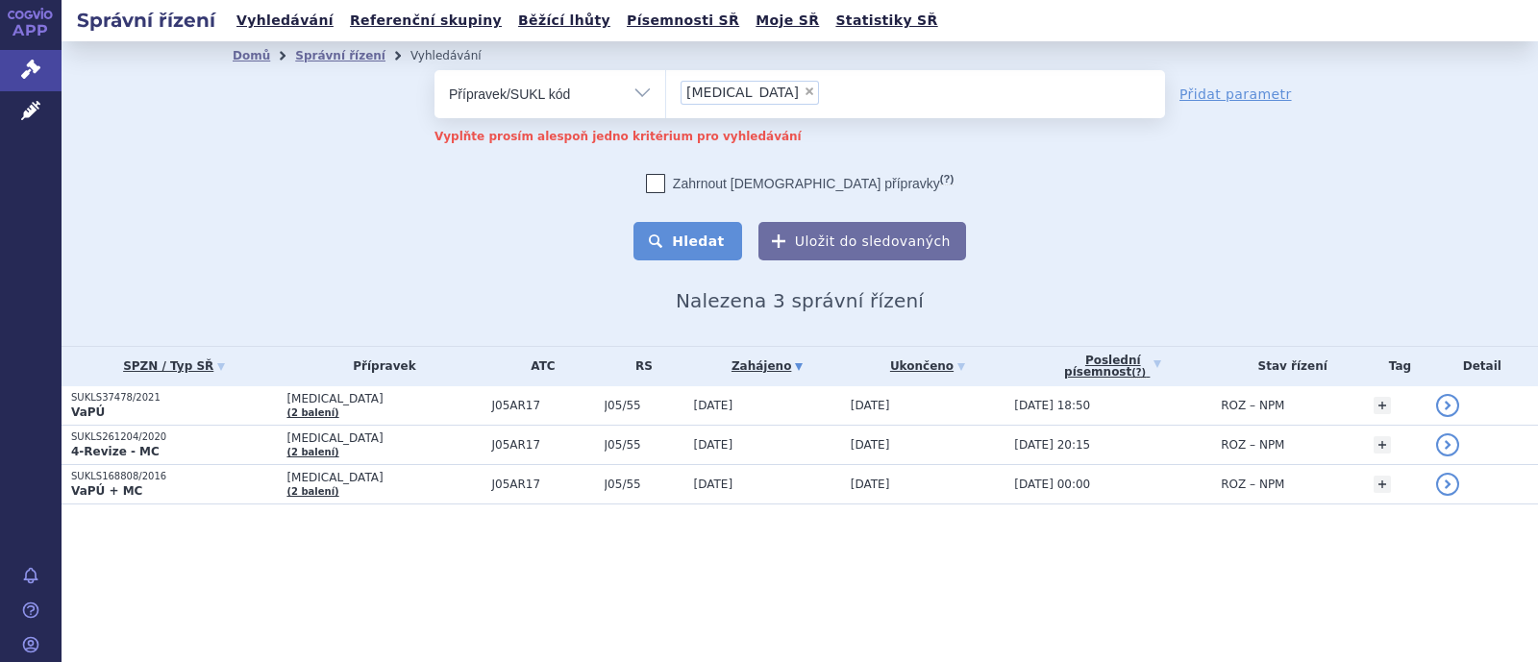
click at [715, 231] on button "Hledat" at bounding box center [687, 241] width 109 height 38
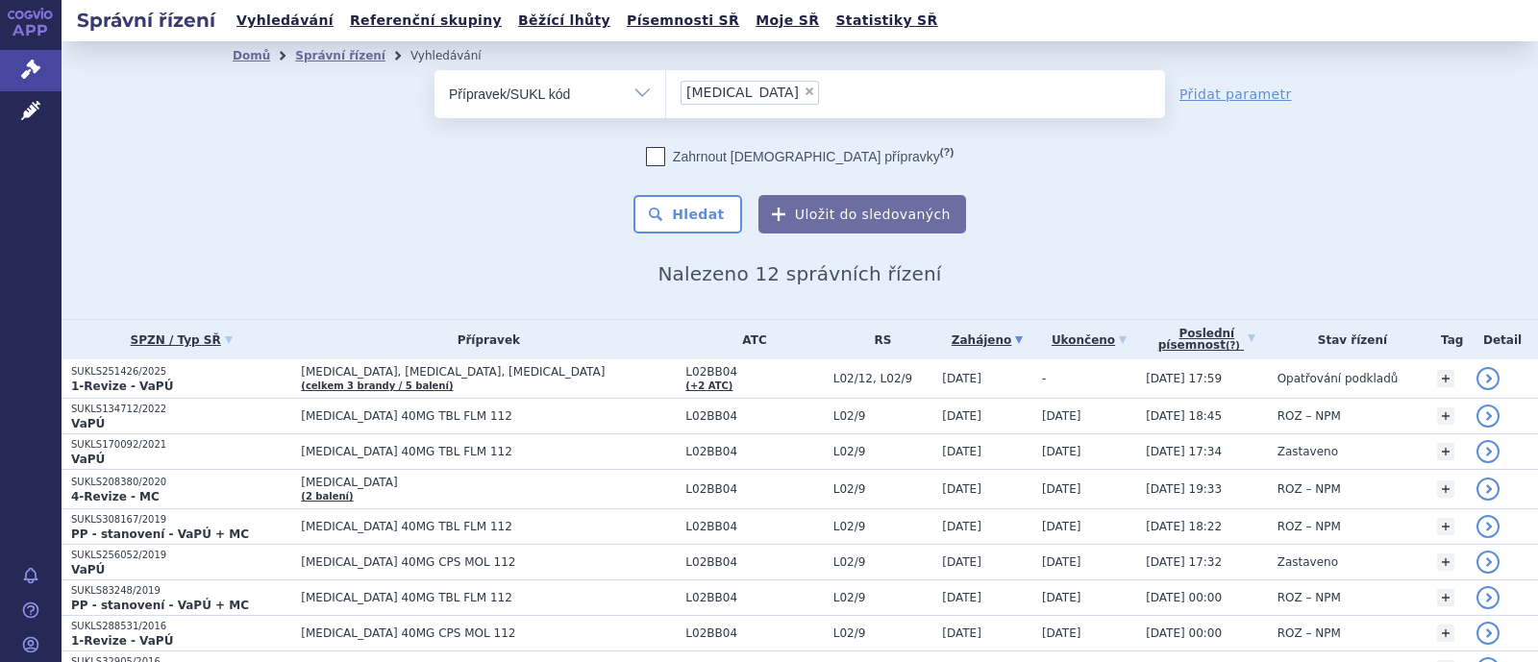
scroll to position [210, 0]
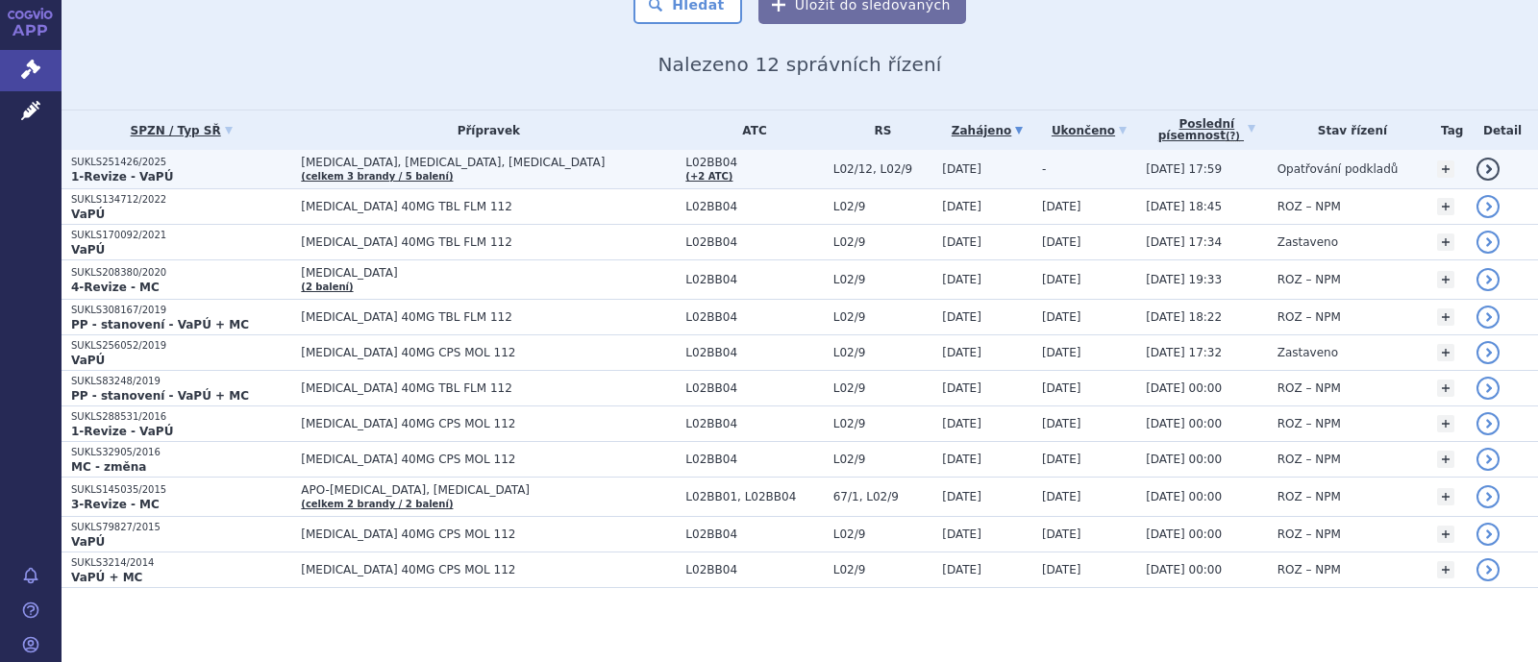
click at [422, 162] on span "[MEDICAL_DATA], [MEDICAL_DATA], [MEDICAL_DATA]" at bounding box center [488, 162] width 375 height 13
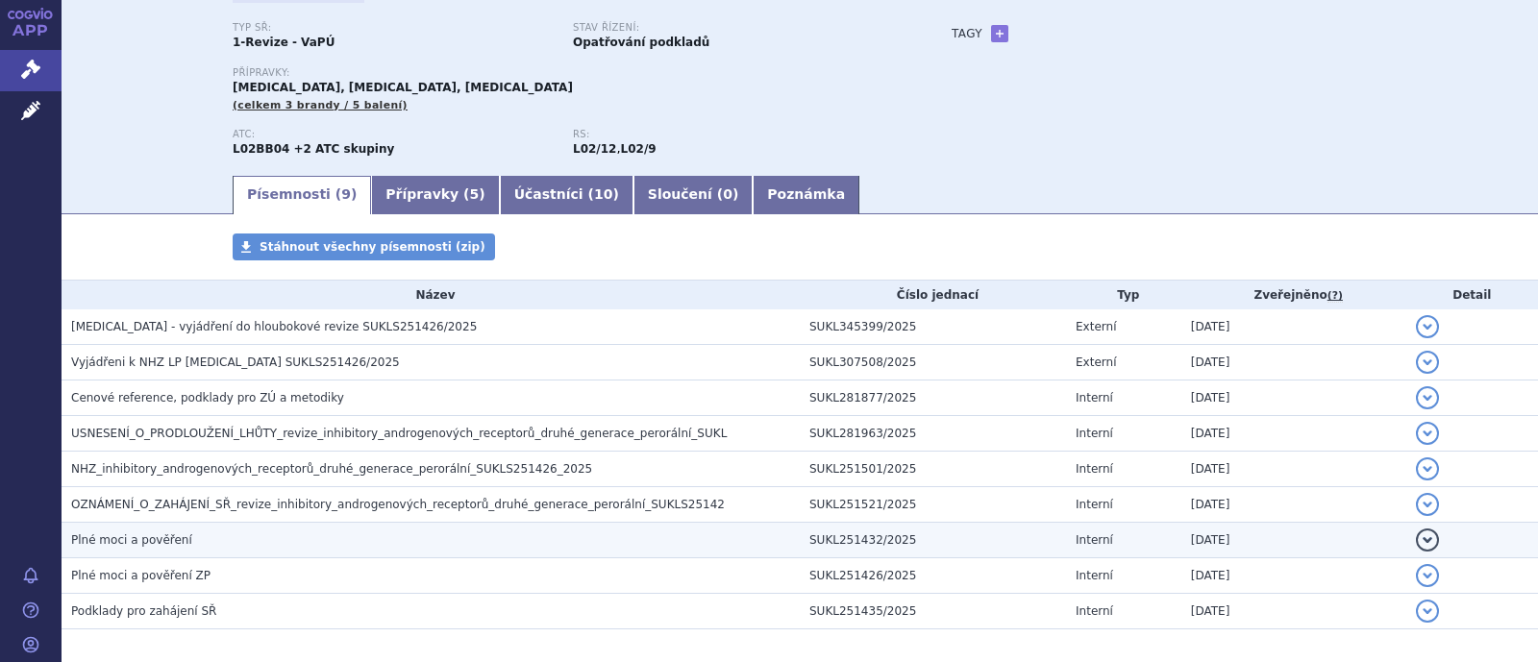
scroll to position [234, 0]
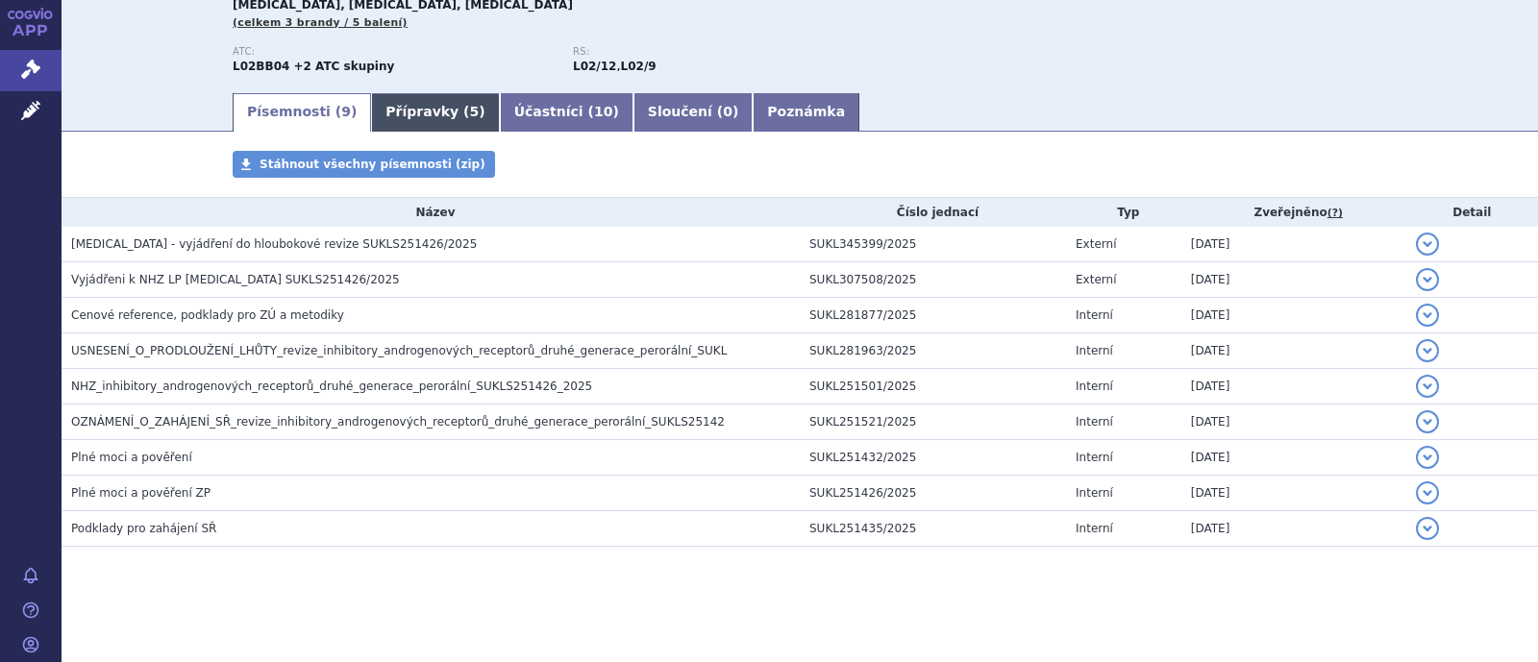
click at [398, 114] on link "Přípravky ( 5 )" at bounding box center [435, 112] width 128 height 38
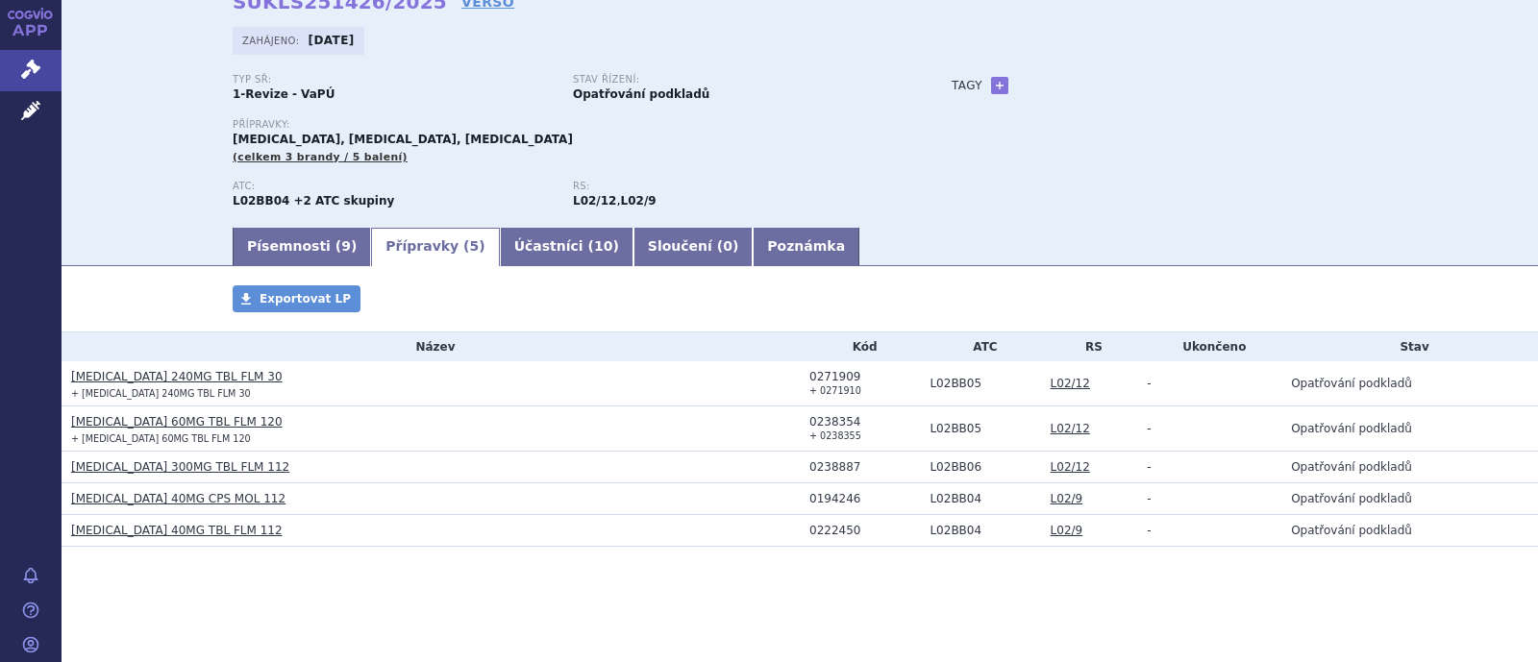
scroll to position [100, 0]
